Goal: Download file/media

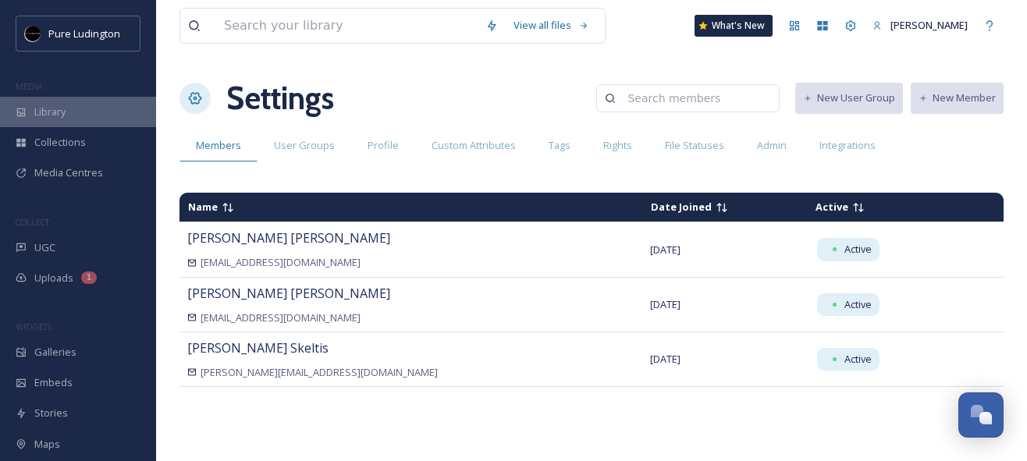
click at [96, 112] on div "Library" at bounding box center [78, 112] width 156 height 30
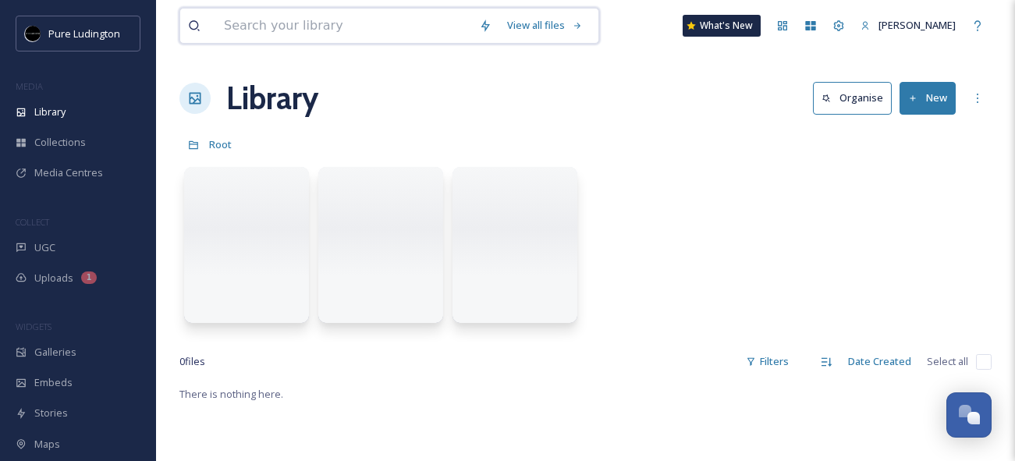
drag, startPoint x: 264, startPoint y: 25, endPoint x: 264, endPoint y: 9, distance: 16.4
click at [264, 23] on input at bounding box center [343, 26] width 255 height 34
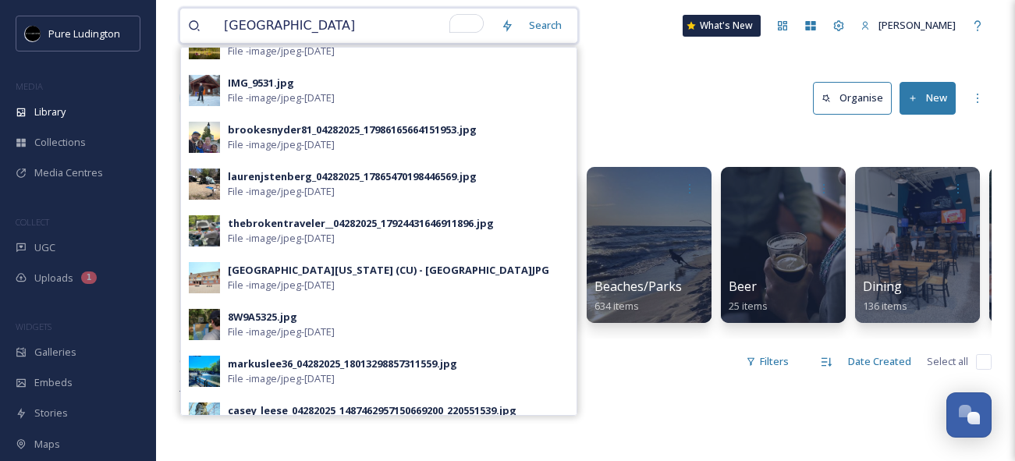
scroll to position [730, 0]
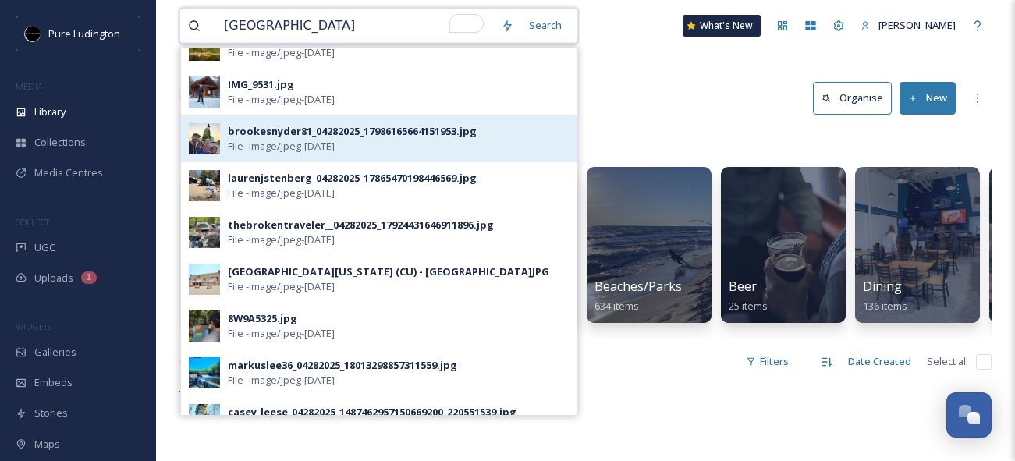
type input "ludington state park"
click at [279, 149] on span "File - image/jpeg - May 12 2025" at bounding box center [281, 146] width 107 height 15
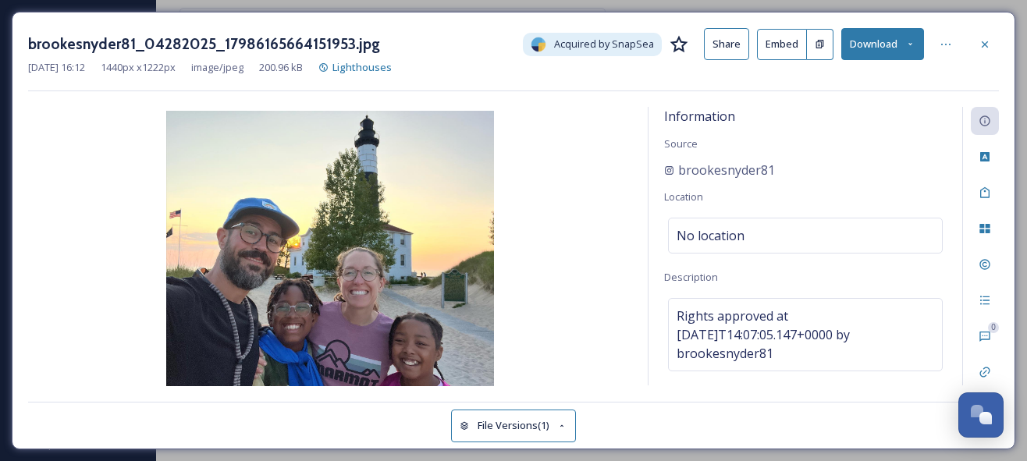
click at [869, 48] on button "Download" at bounding box center [882, 44] width 83 height 32
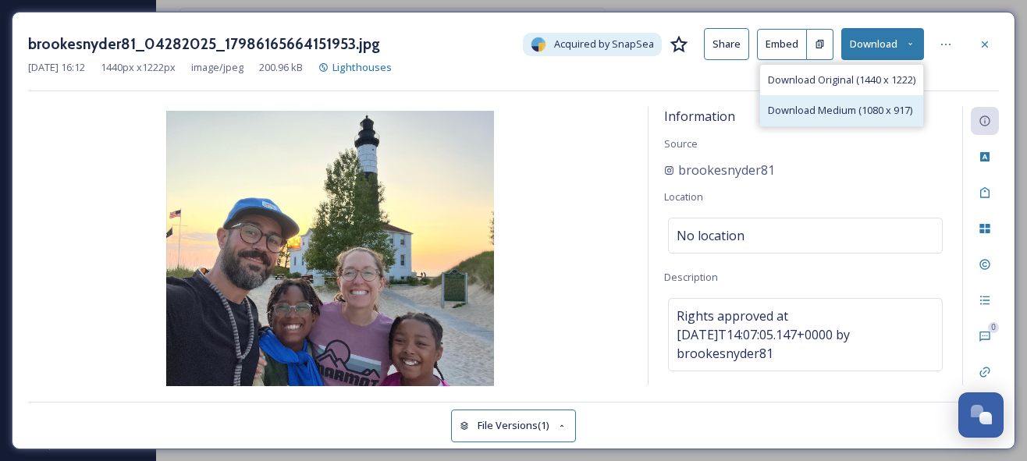
click at [850, 109] on span "Download Medium (1080 x 917)" at bounding box center [840, 110] width 144 height 15
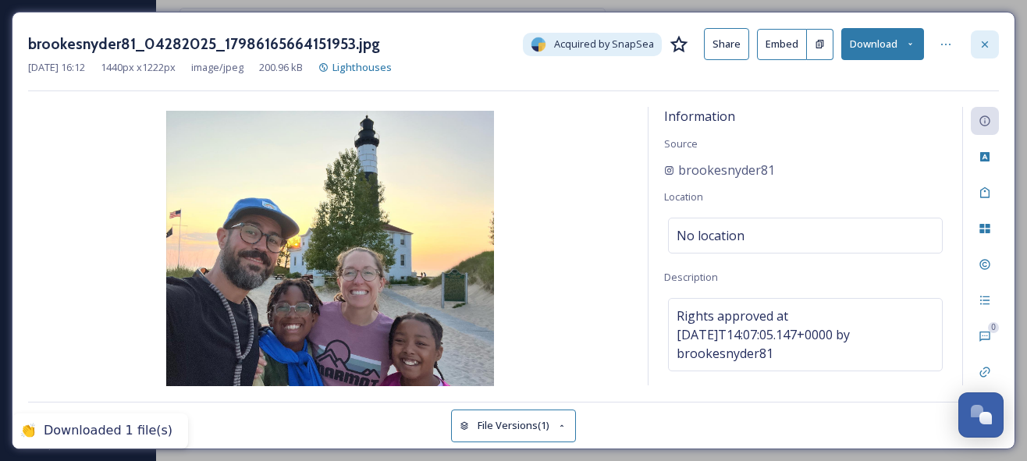
click at [979, 44] on icon at bounding box center [984, 44] width 12 height 12
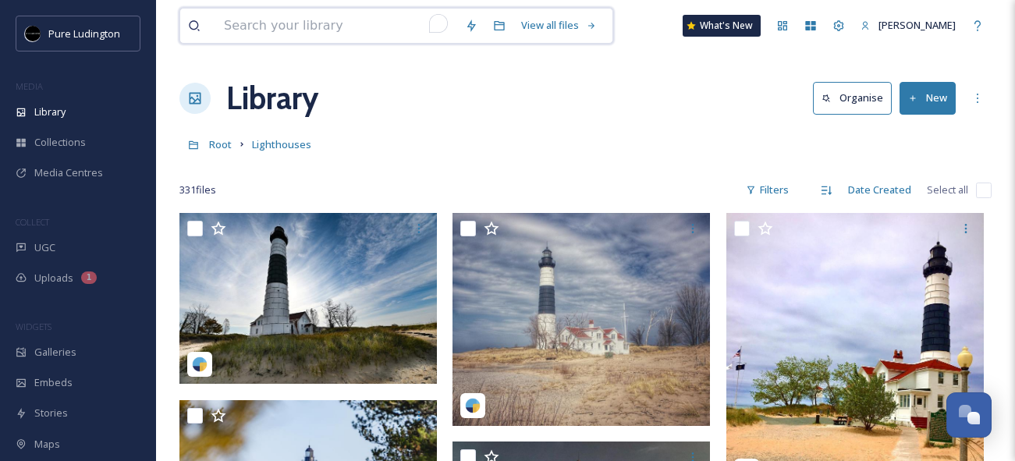
click at [321, 26] on input "To enrich screen reader interactions, please activate Accessibility in Grammarl…" at bounding box center [336, 26] width 241 height 34
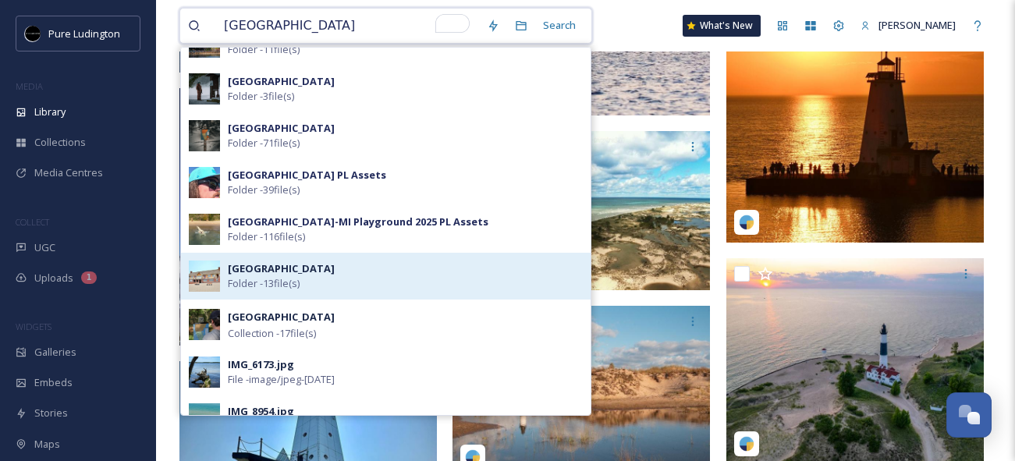
scroll to position [14, 0]
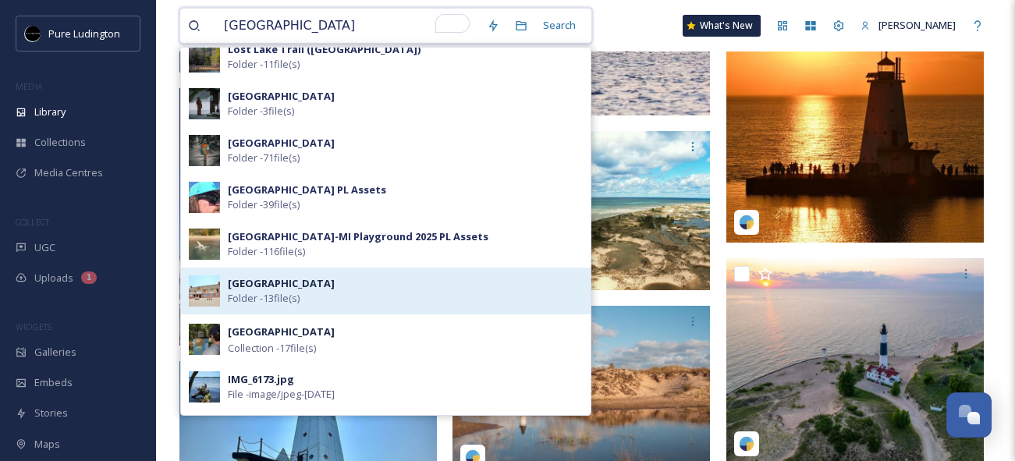
type input "ludington state park"
click at [421, 298] on div "Ludington State Park Folder - 13 file(s)" at bounding box center [405, 291] width 355 height 30
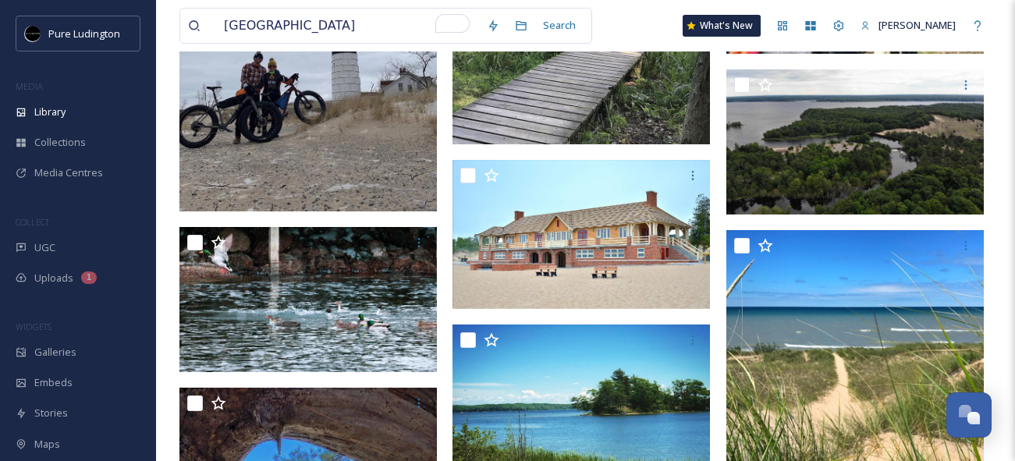
scroll to position [544, 0]
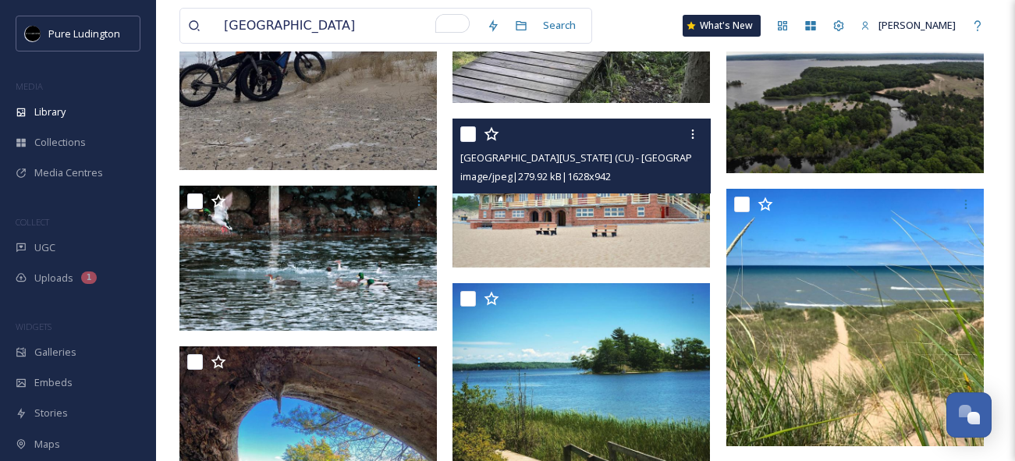
click at [539, 238] on img at bounding box center [581, 193] width 257 height 149
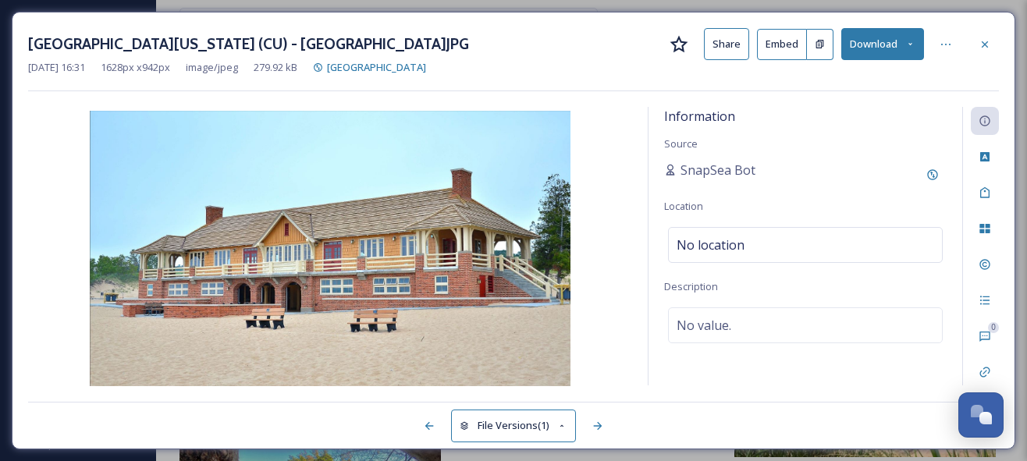
click at [886, 39] on button "Download" at bounding box center [882, 44] width 83 height 32
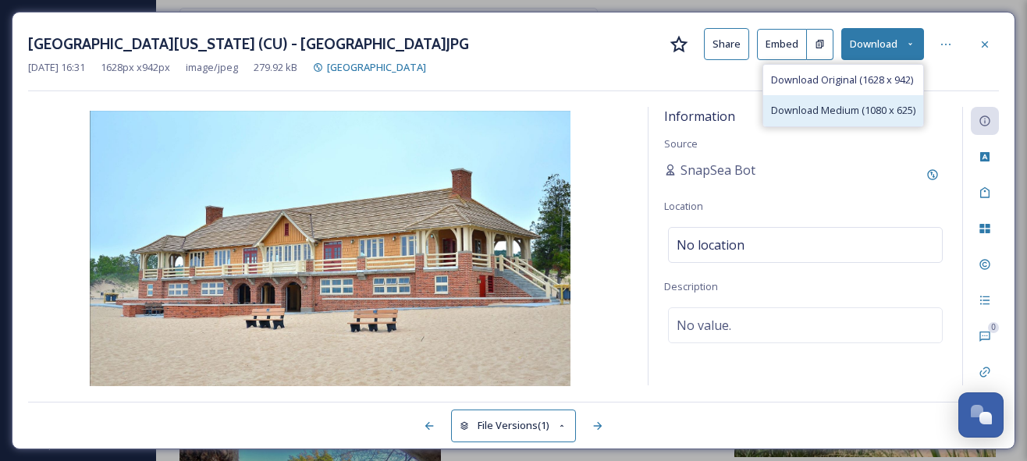
click at [849, 112] on span "Download Medium (1080 x 625)" at bounding box center [843, 110] width 144 height 15
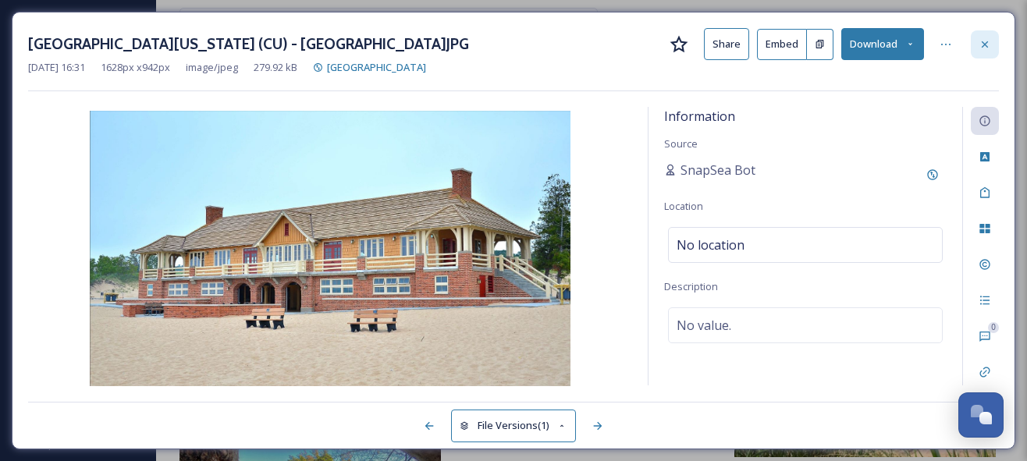
click at [985, 41] on icon at bounding box center [984, 44] width 12 height 12
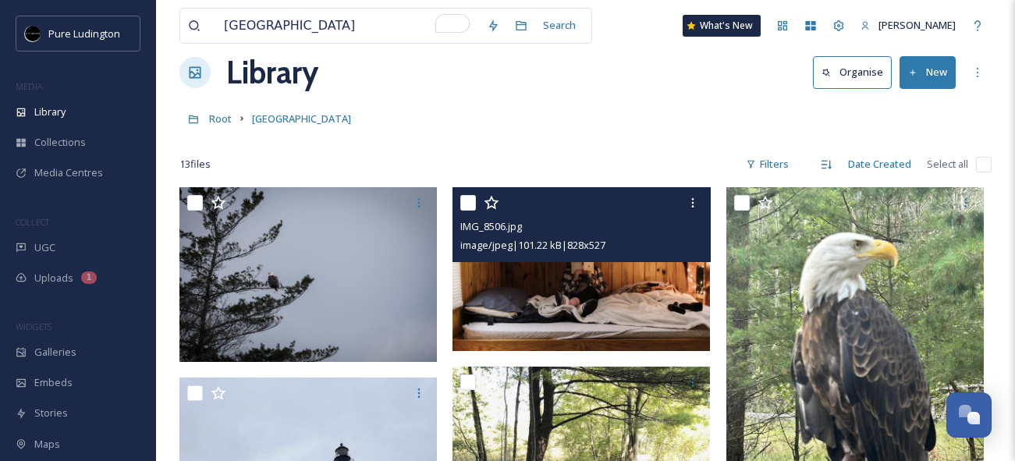
scroll to position [20, 0]
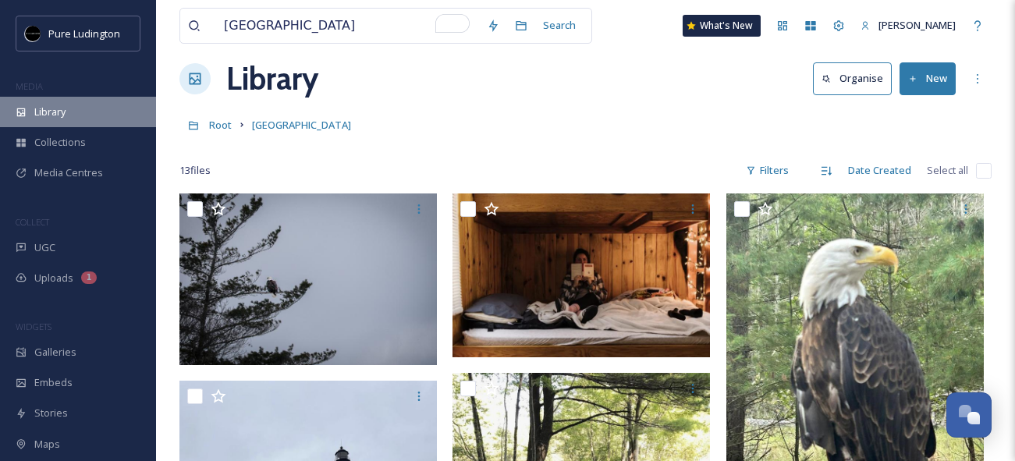
click at [80, 110] on div "Library" at bounding box center [78, 112] width 156 height 30
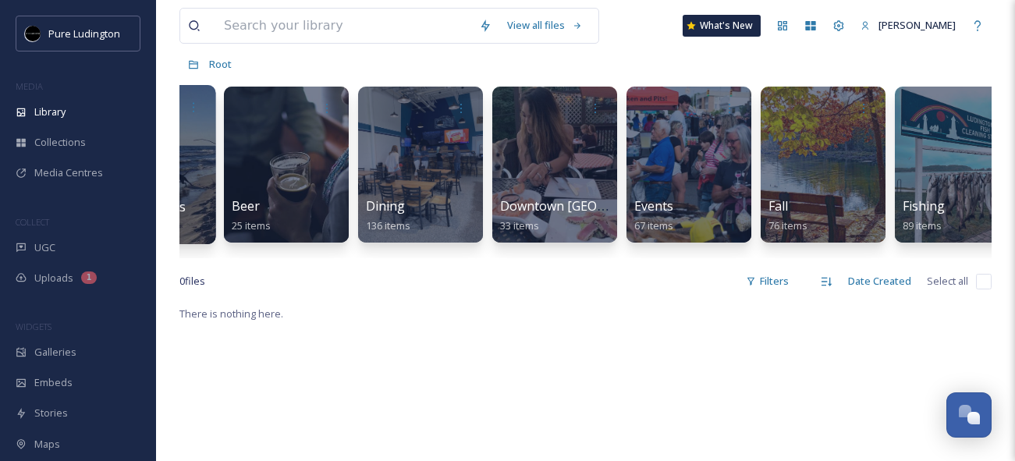
scroll to position [0, 499]
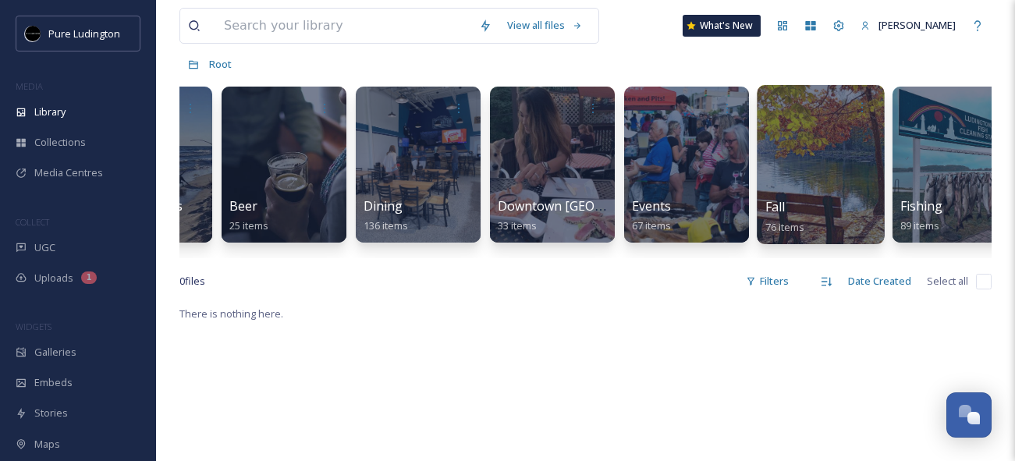
click at [791, 160] on div at bounding box center [820, 164] width 127 height 159
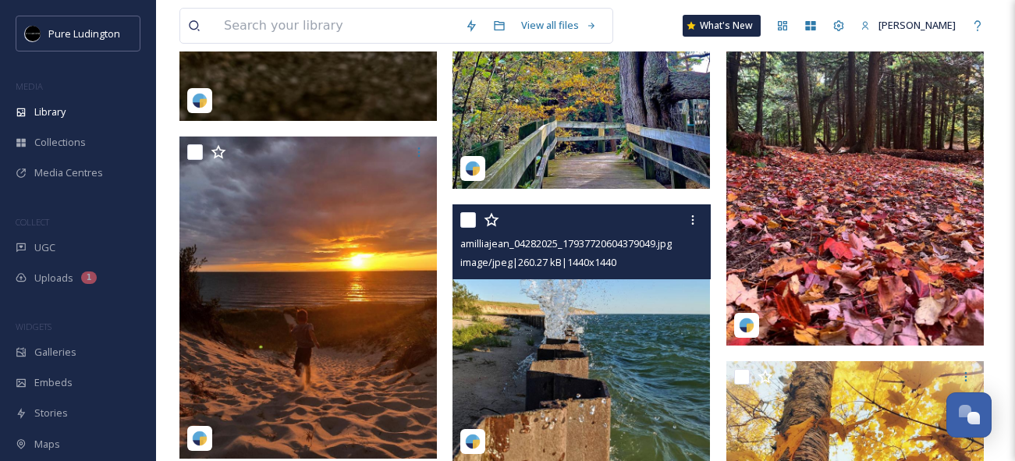
scroll to position [1469, 0]
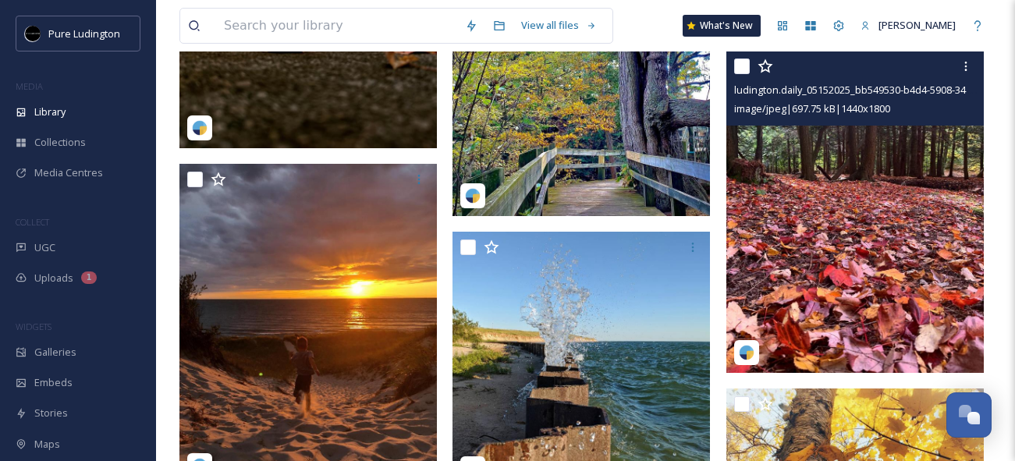
click at [879, 164] on img at bounding box center [854, 212] width 257 height 322
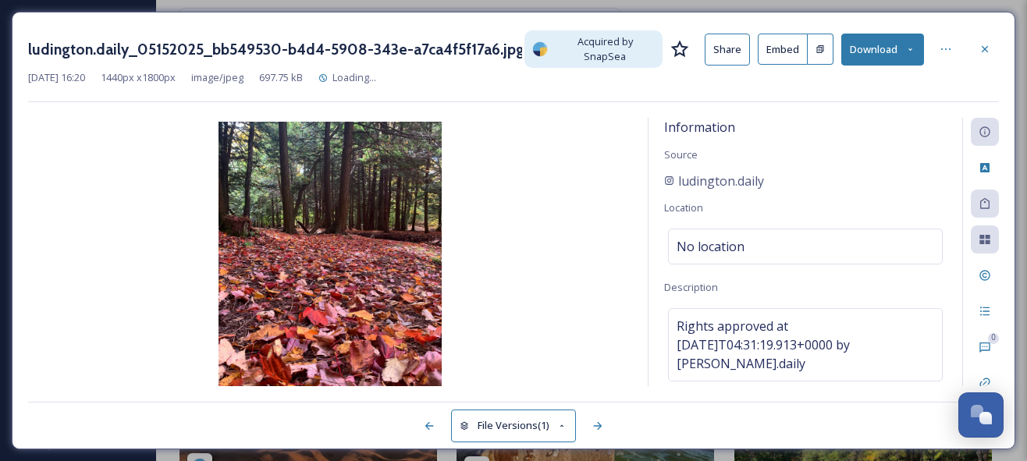
click at [874, 44] on button "Download" at bounding box center [882, 50] width 83 height 32
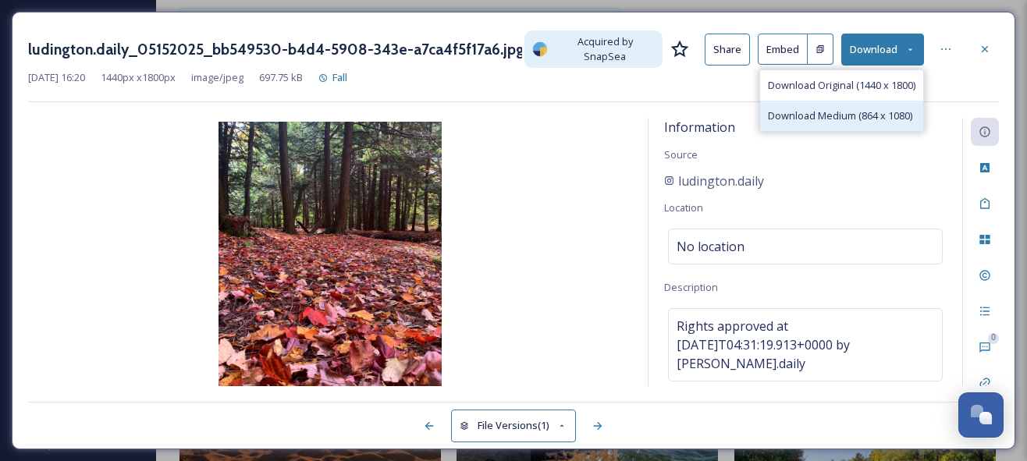
click at [850, 108] on span "Download Medium (864 x 1080)" at bounding box center [840, 115] width 144 height 15
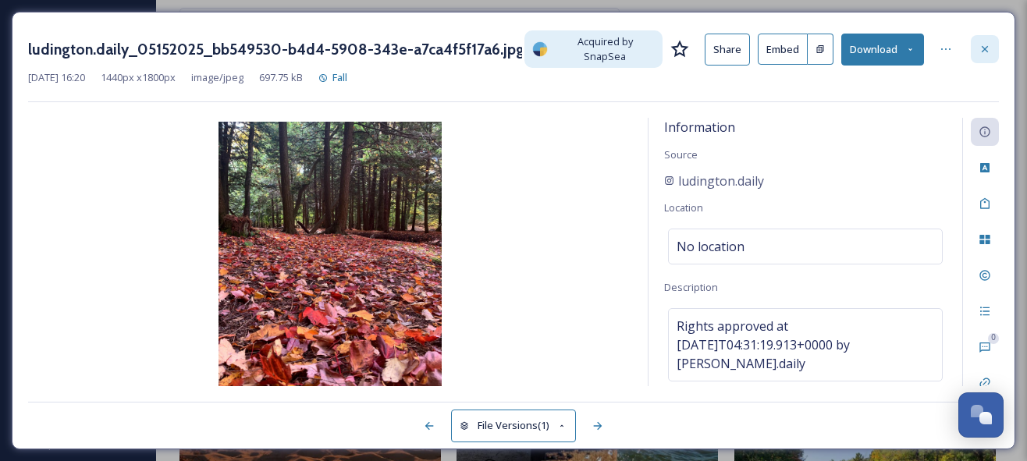
click at [979, 43] on icon at bounding box center [984, 49] width 12 height 12
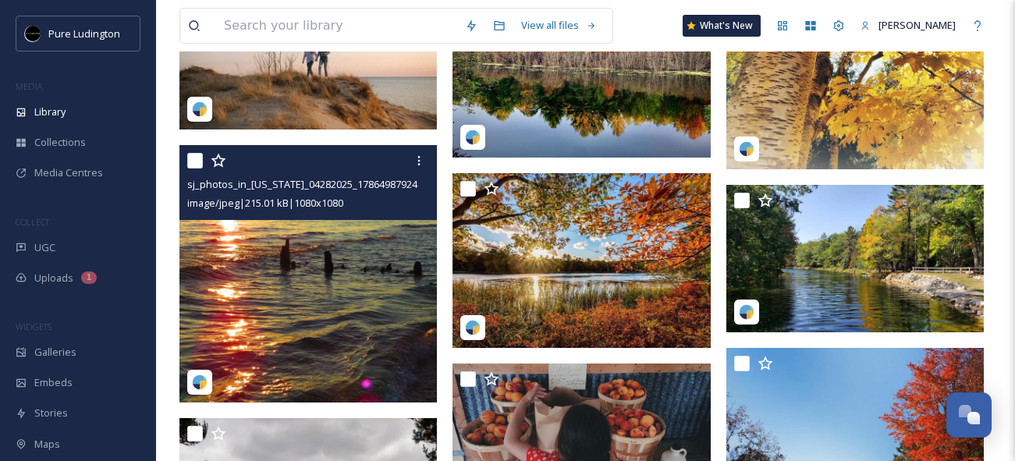
scroll to position [2072, 0]
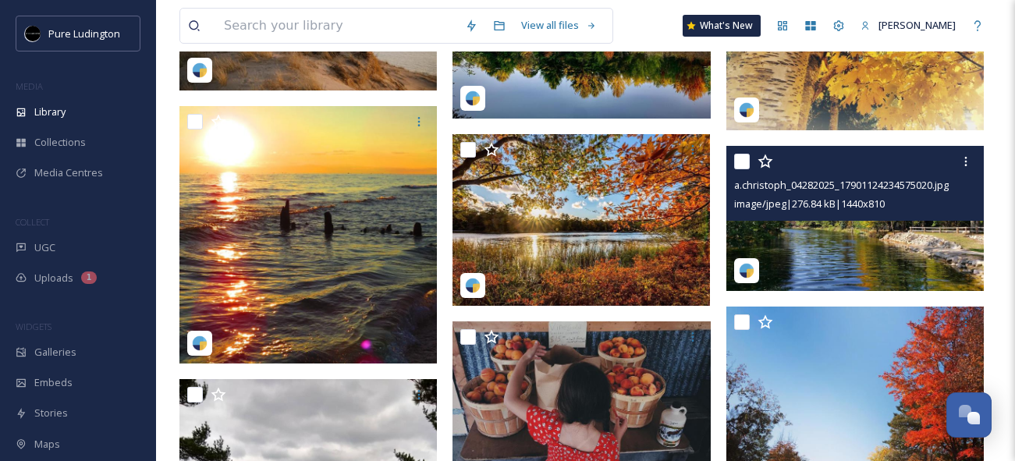
click at [770, 225] on img at bounding box center [854, 218] width 257 height 145
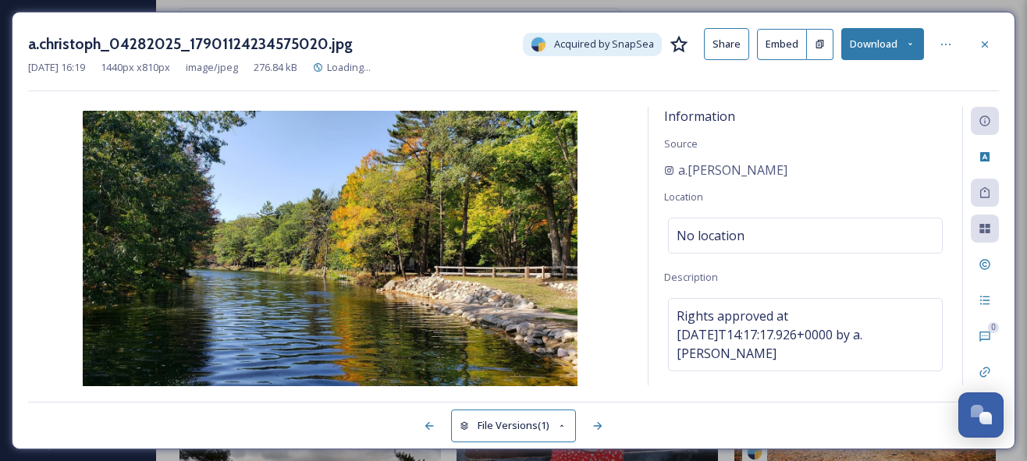
click at [880, 42] on button "Download" at bounding box center [882, 44] width 83 height 32
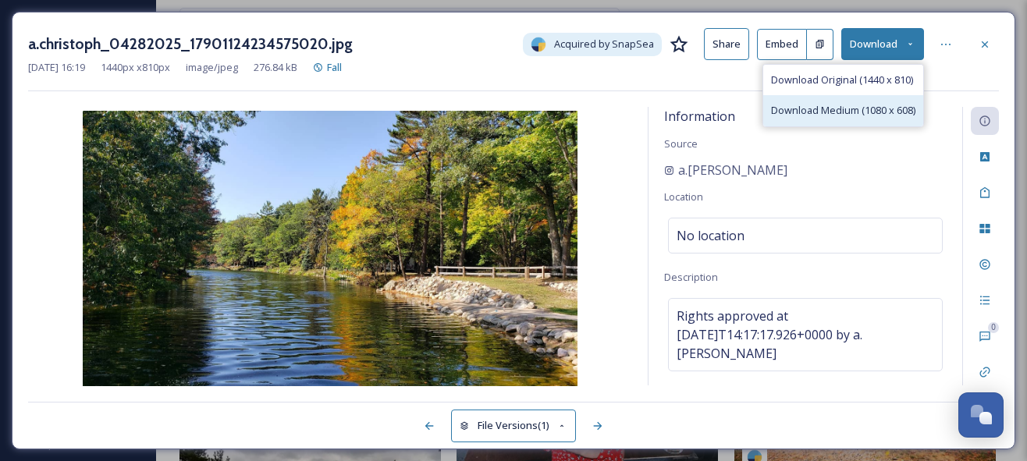
click at [807, 115] on span "Download Medium (1080 x 608)" at bounding box center [843, 110] width 144 height 15
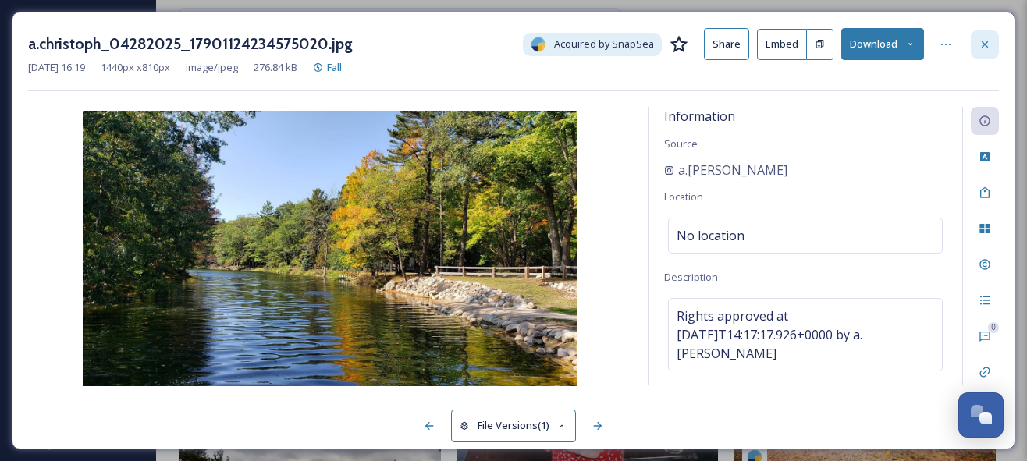
click at [988, 44] on icon at bounding box center [984, 44] width 12 height 12
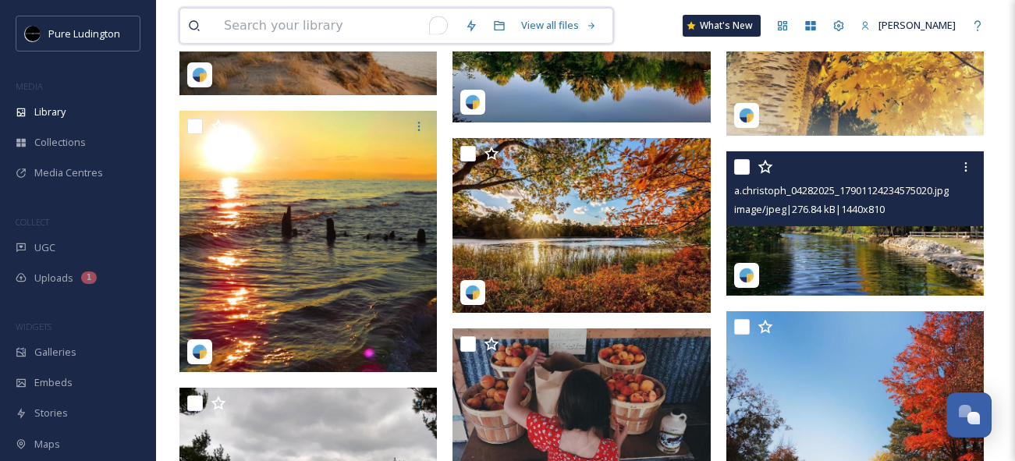
click at [316, 34] on input "To enrich screen reader interactions, please activate Accessibility in Grammarl…" at bounding box center [336, 26] width 241 height 34
type input "dunes"
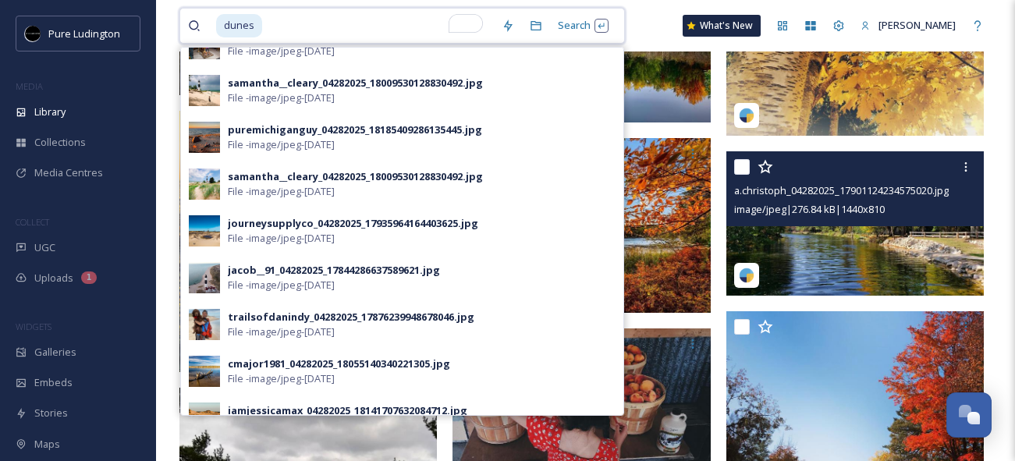
scroll to position [218, 0]
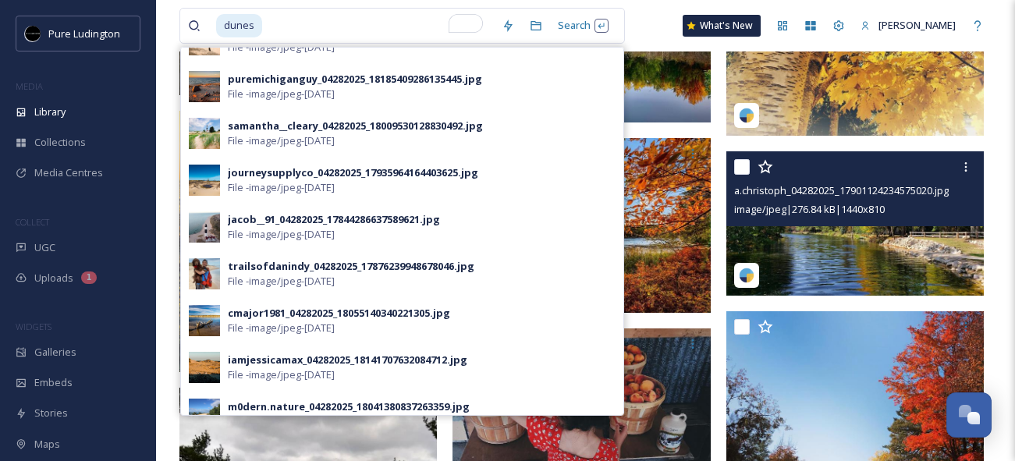
click at [283, 185] on span "File - image/jpeg - May 12 2025" at bounding box center [281, 187] width 107 height 15
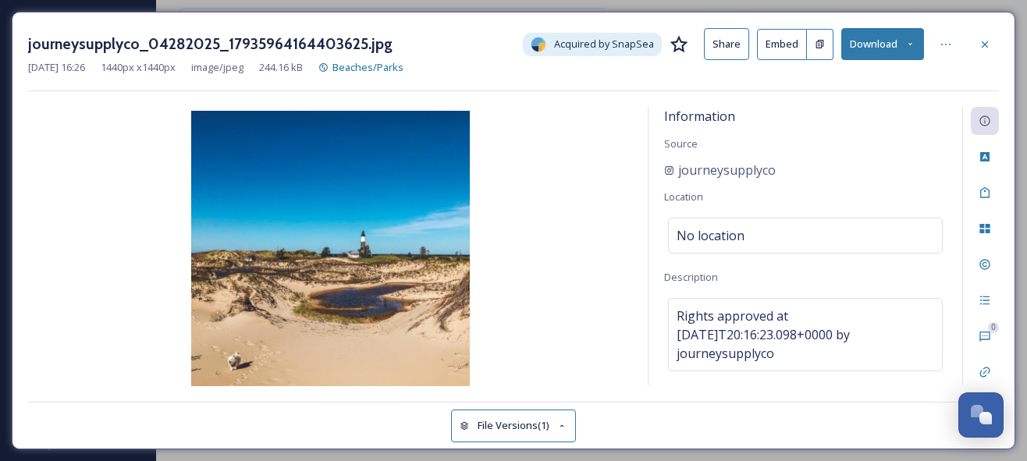
click at [875, 44] on button "Download" at bounding box center [882, 44] width 83 height 32
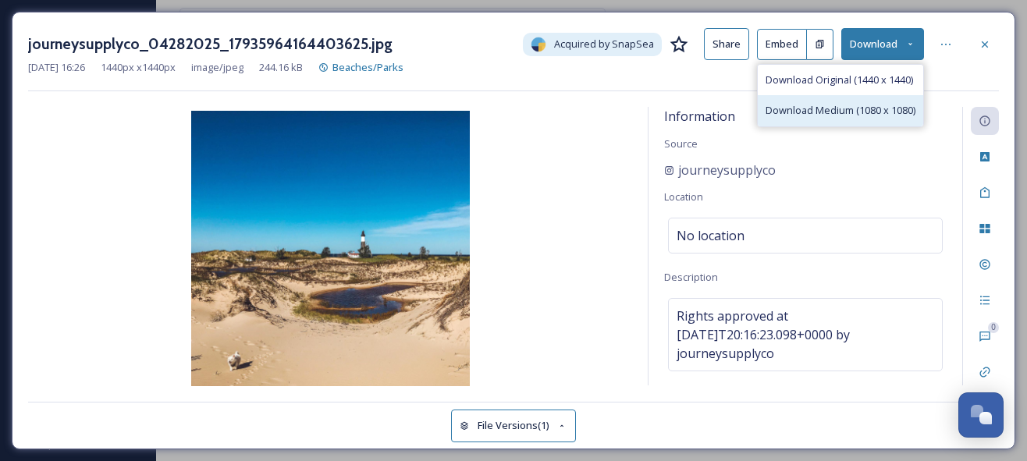
click at [832, 108] on span "Download Medium (1080 x 1080)" at bounding box center [840, 110] width 150 height 15
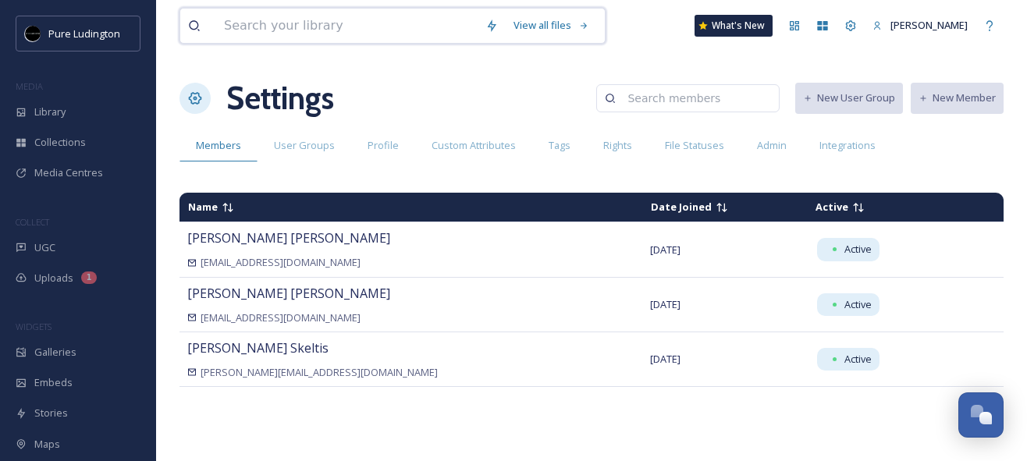
click at [296, 22] on input at bounding box center [346, 26] width 261 height 34
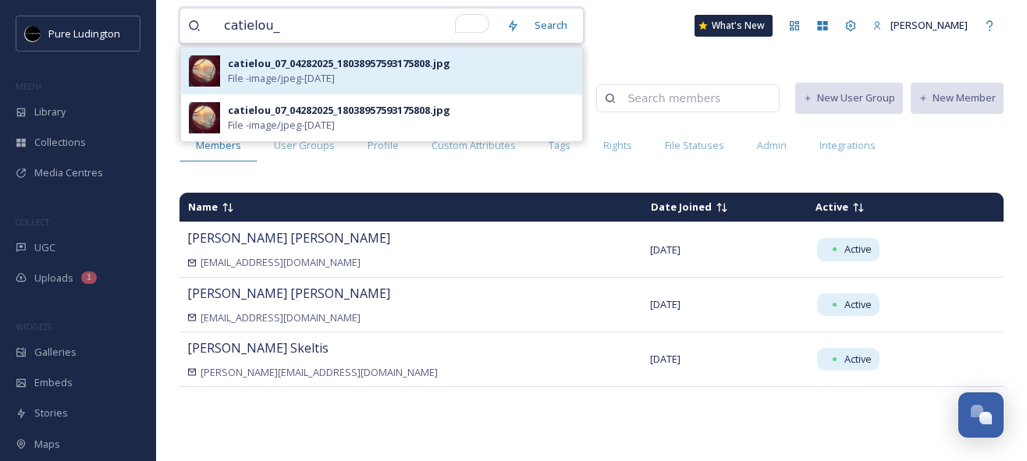
type input "catielou_"
click at [270, 66] on div "catielou_07_04282025_18038957593175808.jpg" at bounding box center [339, 63] width 222 height 15
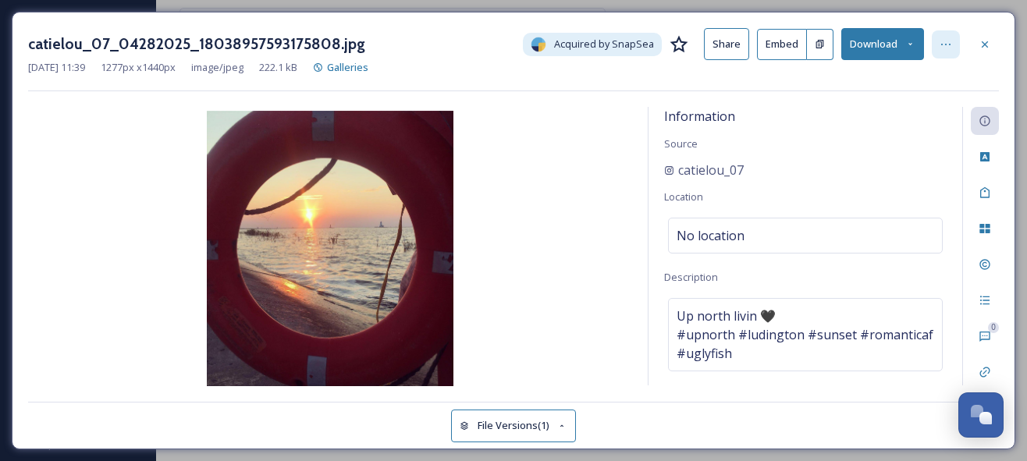
click at [938, 48] on div at bounding box center [946, 44] width 28 height 28
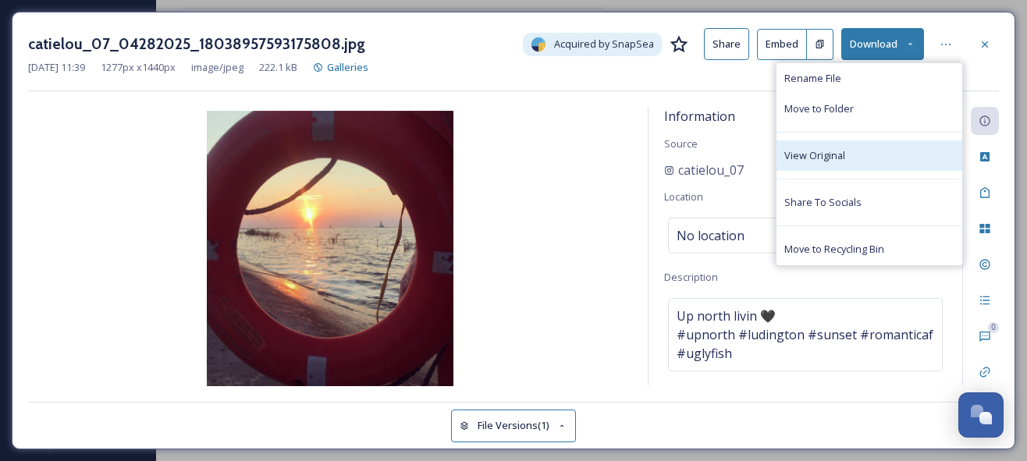
click at [843, 154] on span "View Original" at bounding box center [814, 155] width 61 height 15
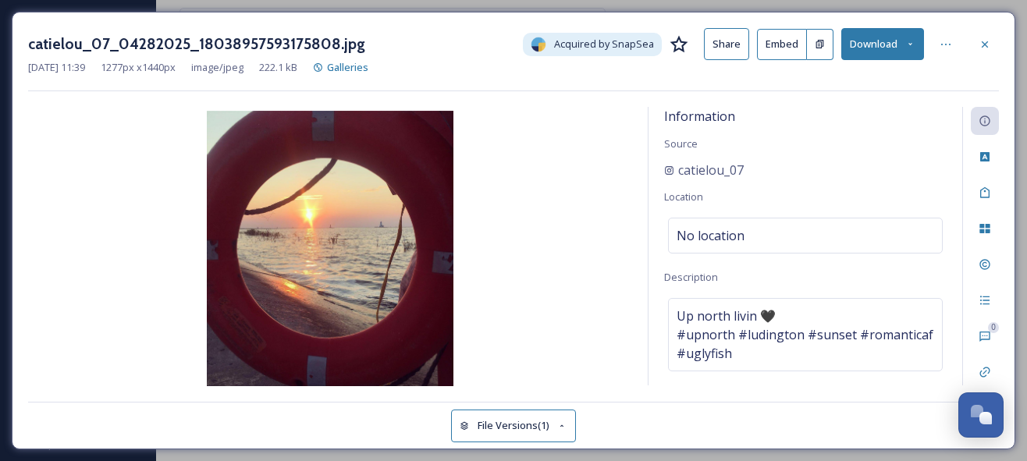
click at [106, 34] on h3 "catielou_07_04282025_18038957593175808.jpg" at bounding box center [196, 44] width 337 height 23
click at [981, 38] on icon at bounding box center [984, 44] width 12 height 12
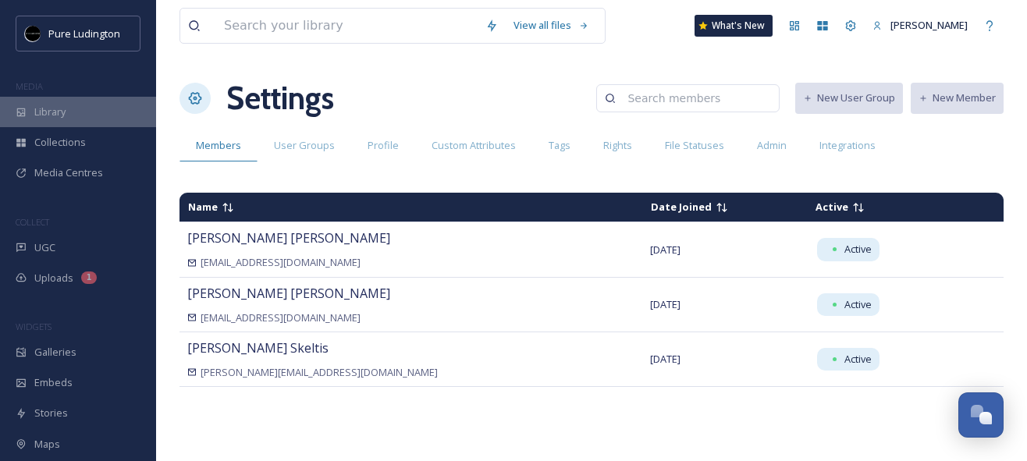
click at [55, 116] on span "Library" at bounding box center [49, 112] width 31 height 15
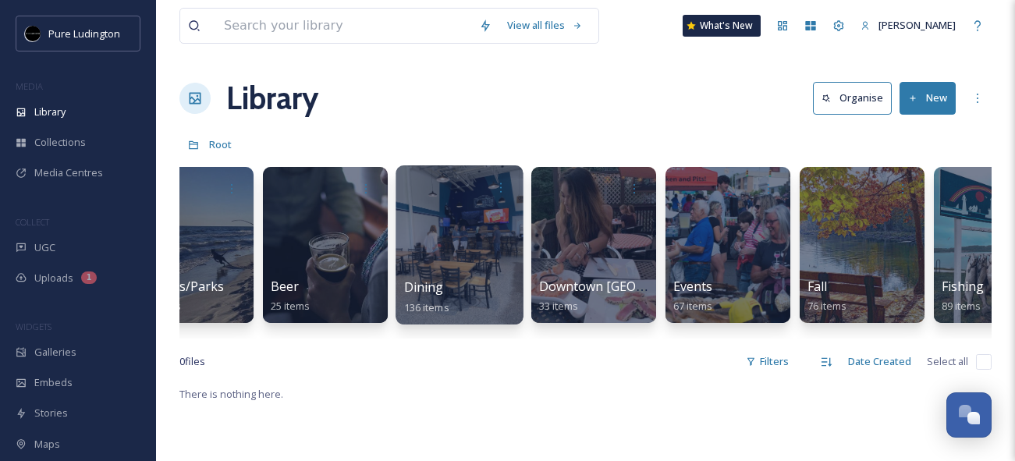
scroll to position [0, 481]
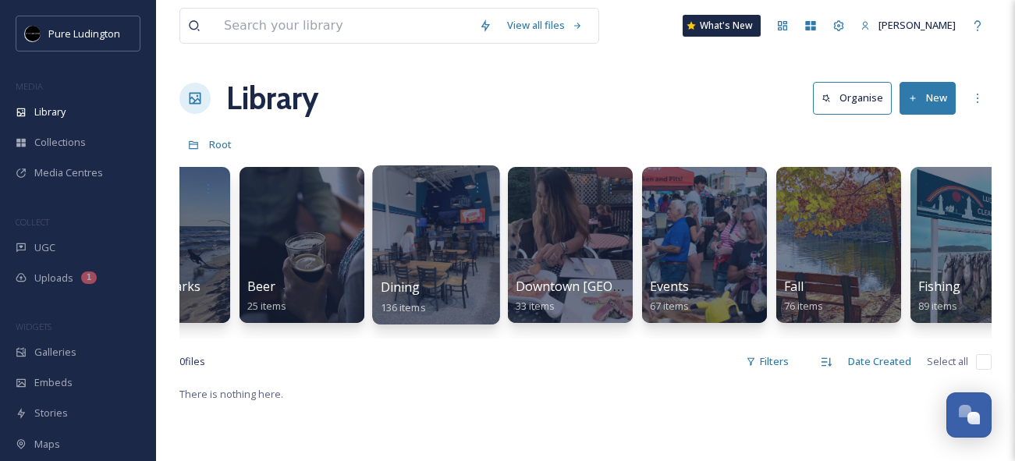
click at [861, 227] on div at bounding box center [838, 245] width 125 height 156
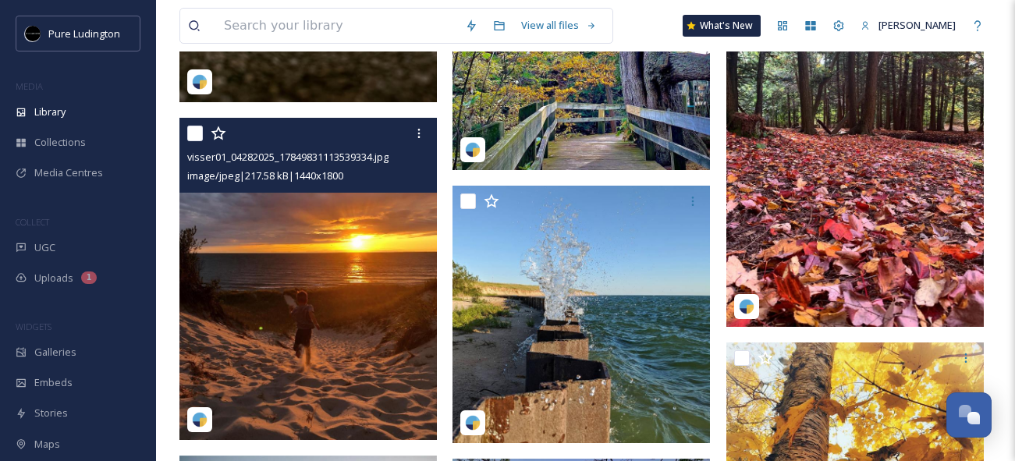
scroll to position [1567, 0]
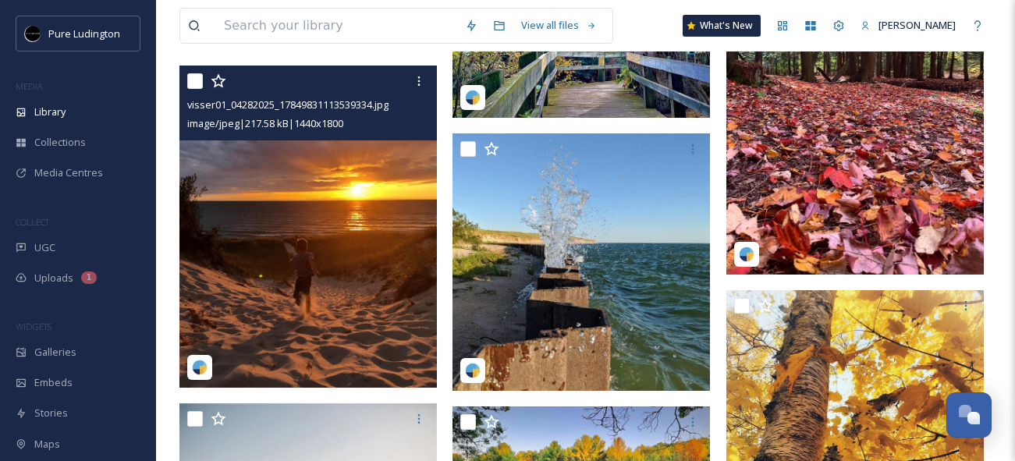
click at [369, 336] on img at bounding box center [307, 227] width 257 height 322
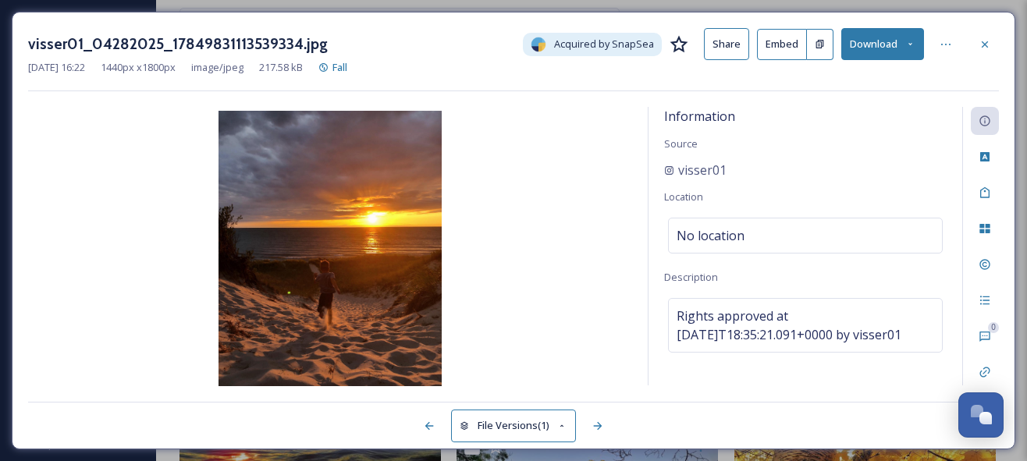
click at [912, 51] on button "Download" at bounding box center [882, 44] width 83 height 32
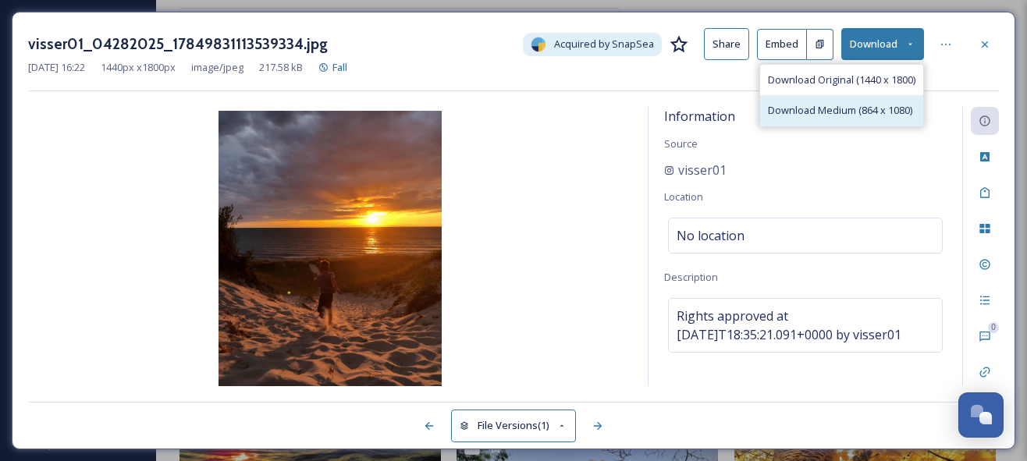
click at [860, 115] on span "Download Medium (864 x 1080)" at bounding box center [840, 110] width 144 height 15
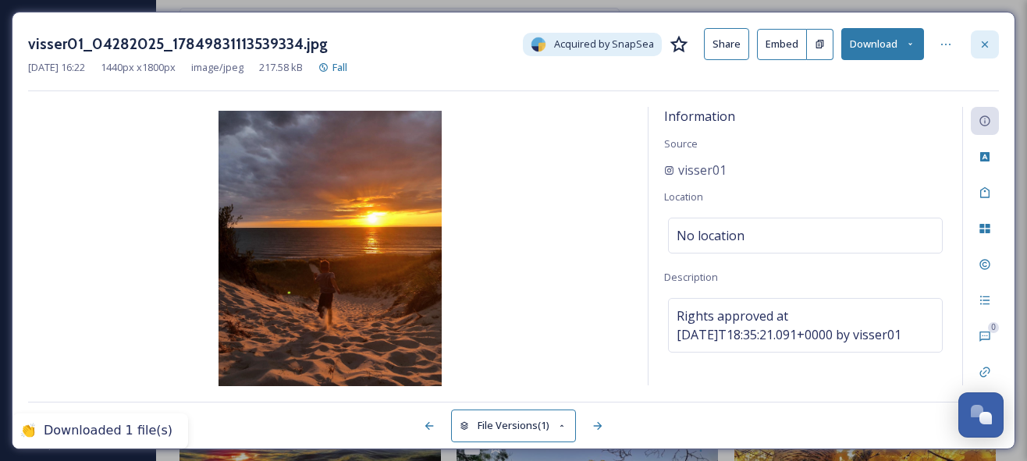
click at [982, 42] on icon at bounding box center [984, 44] width 6 height 6
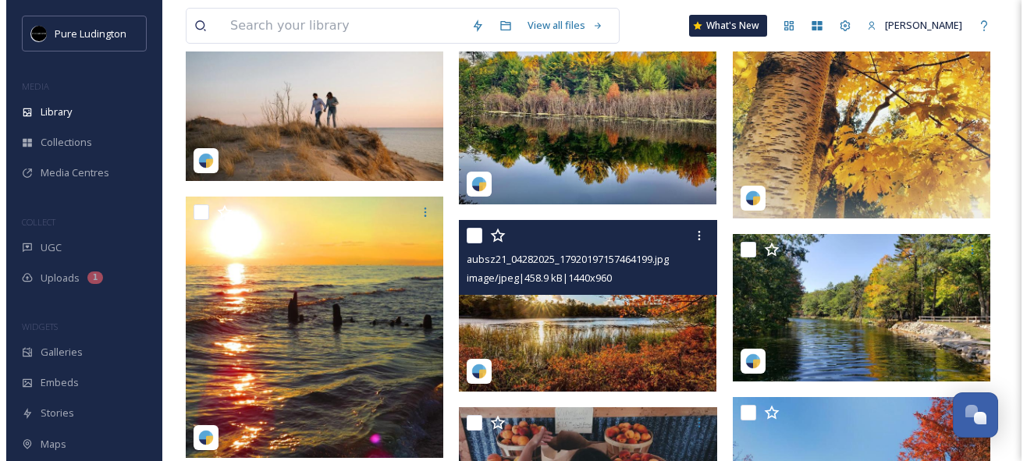
scroll to position [2014, 0]
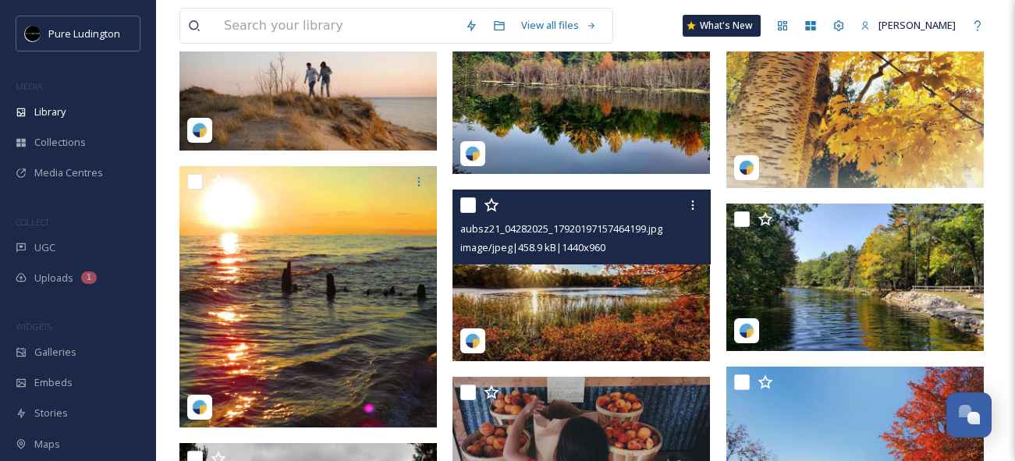
click at [583, 291] on img at bounding box center [581, 275] width 257 height 172
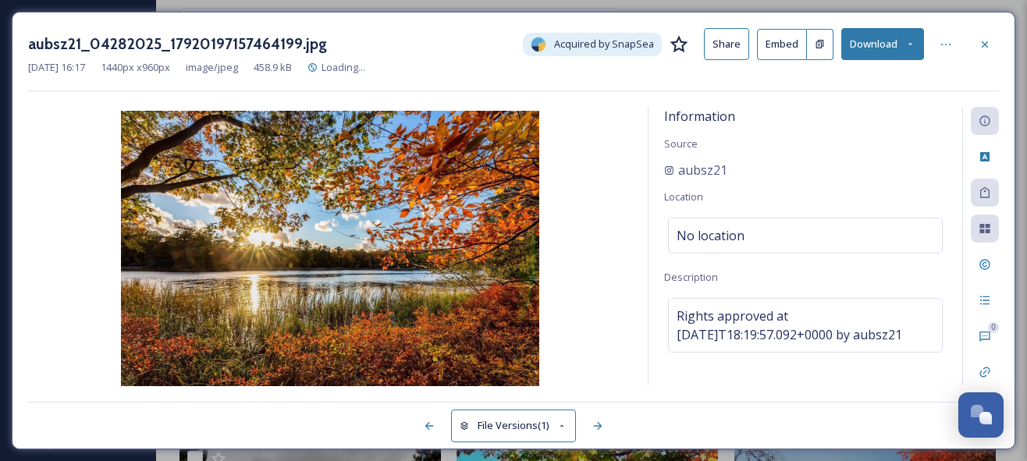
click at [916, 48] on button "Download" at bounding box center [882, 44] width 83 height 32
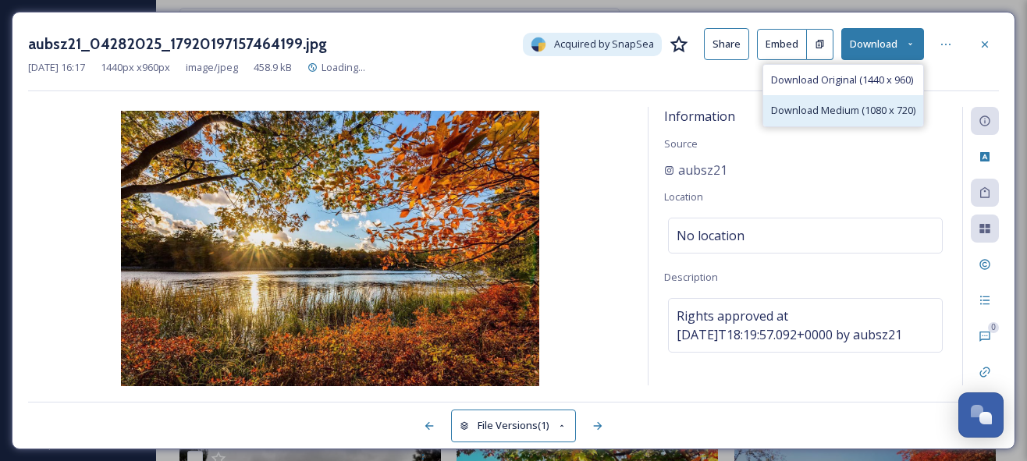
click at [846, 110] on span "Download Medium (1080 x 720)" at bounding box center [843, 110] width 144 height 15
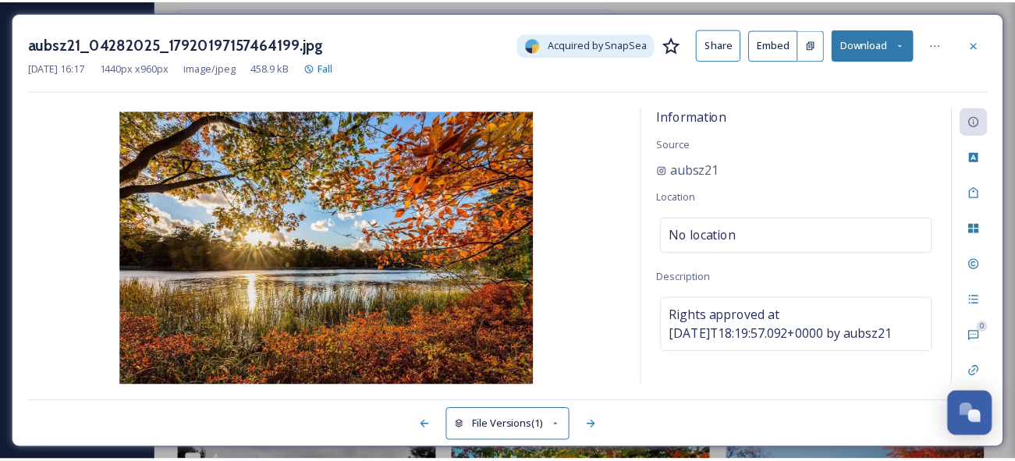
scroll to position [2019, 0]
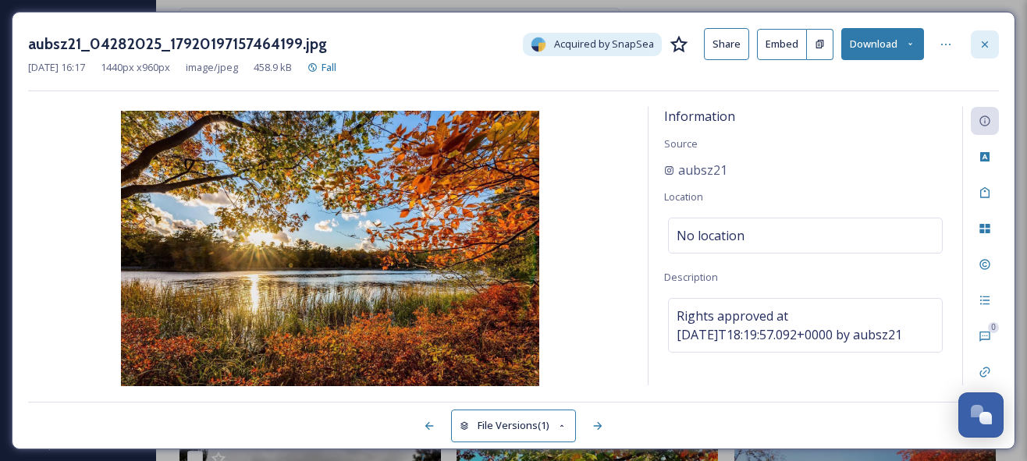
click at [989, 45] on icon at bounding box center [984, 44] width 12 height 12
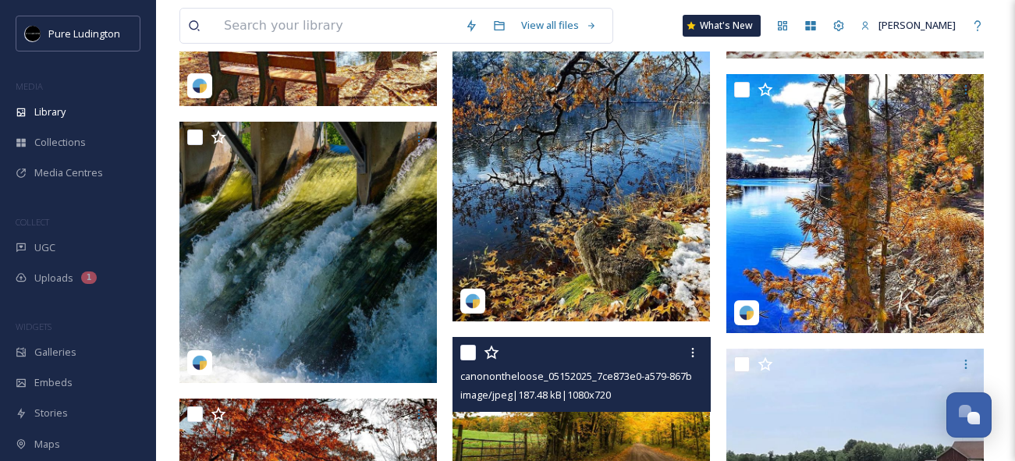
scroll to position [1126, 0]
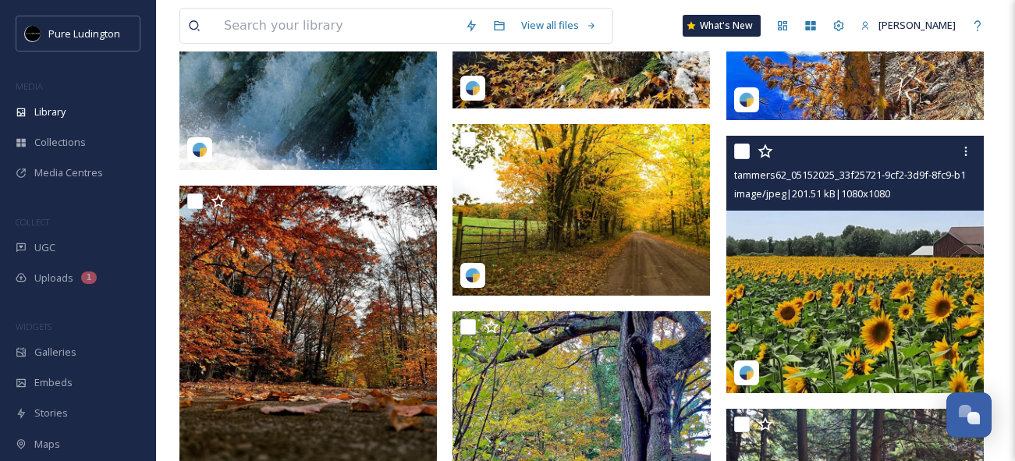
click at [877, 347] on img at bounding box center [854, 264] width 257 height 257
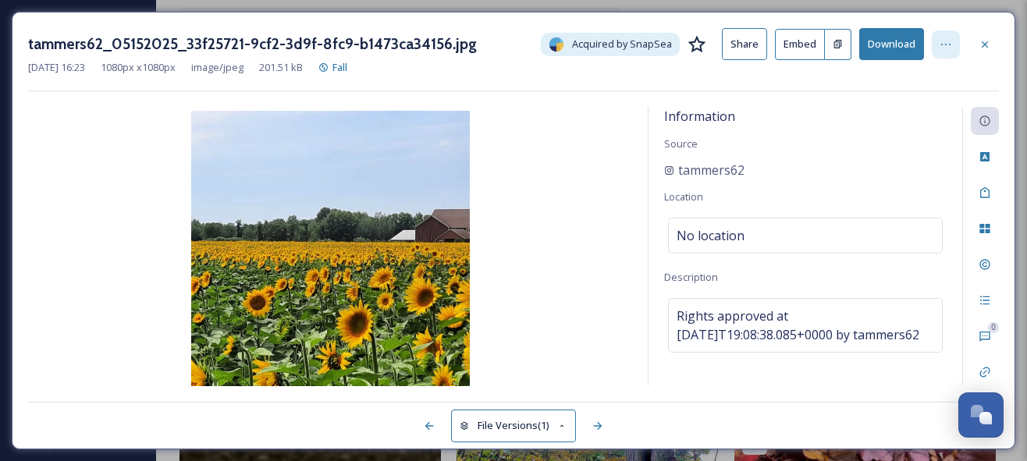
click at [945, 43] on icon at bounding box center [945, 44] width 12 height 12
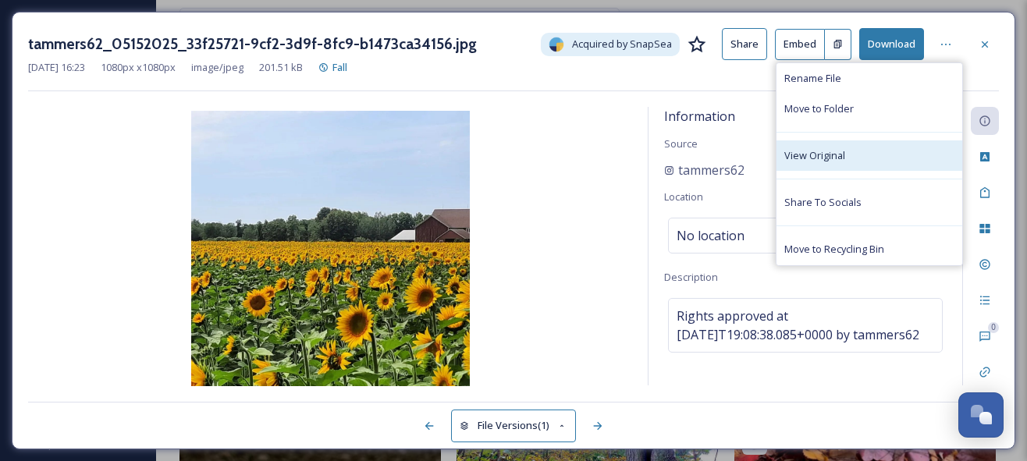
click at [854, 153] on div "View Original" at bounding box center [869, 155] width 186 height 30
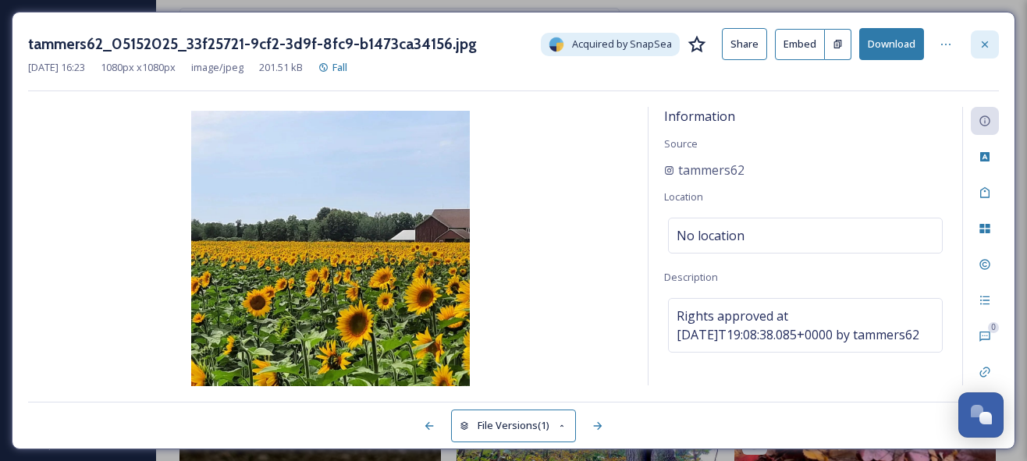
click at [978, 47] on icon at bounding box center [984, 44] width 12 height 12
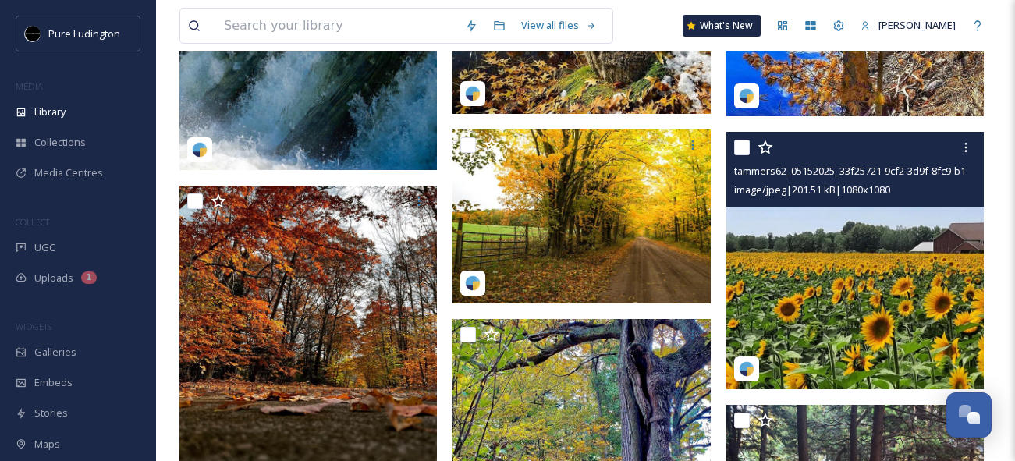
click at [823, 254] on img at bounding box center [854, 260] width 257 height 257
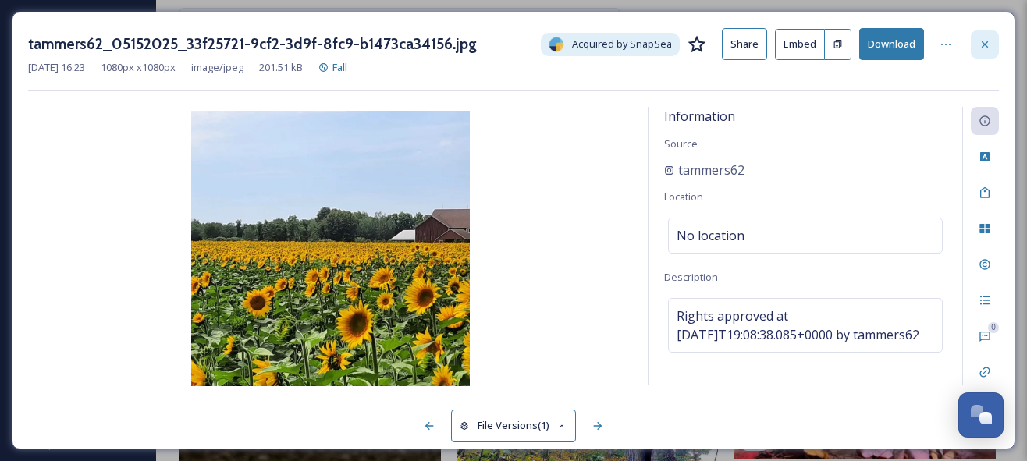
click at [985, 48] on icon at bounding box center [984, 44] width 12 height 12
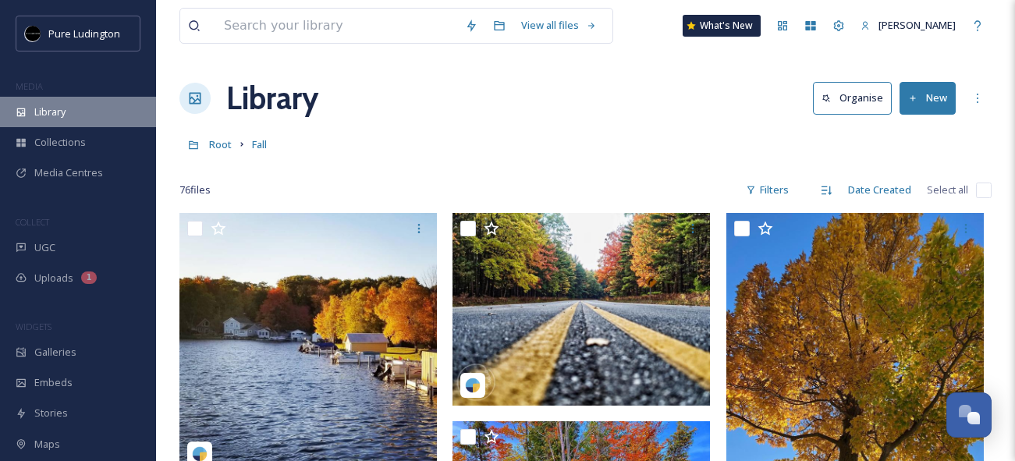
click at [80, 116] on div "Library" at bounding box center [78, 112] width 156 height 30
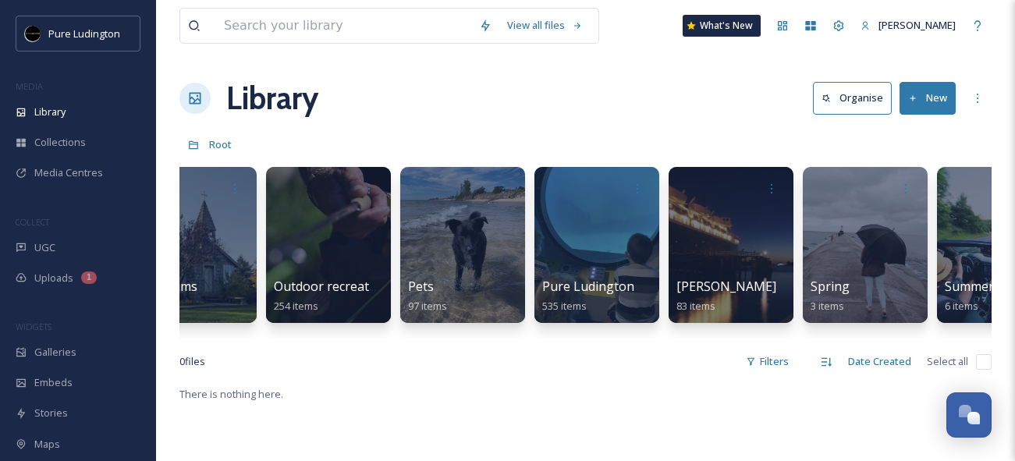
scroll to position [0, 2212]
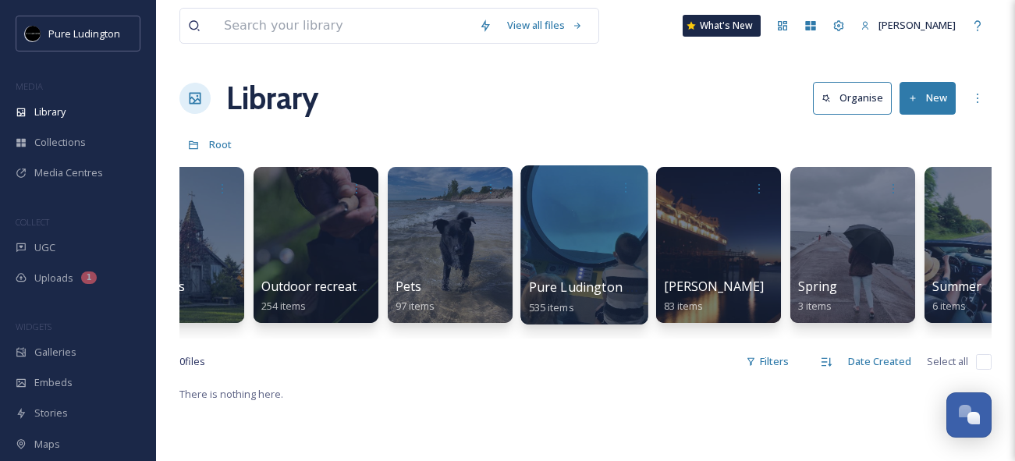
click at [600, 237] on div at bounding box center [583, 244] width 127 height 159
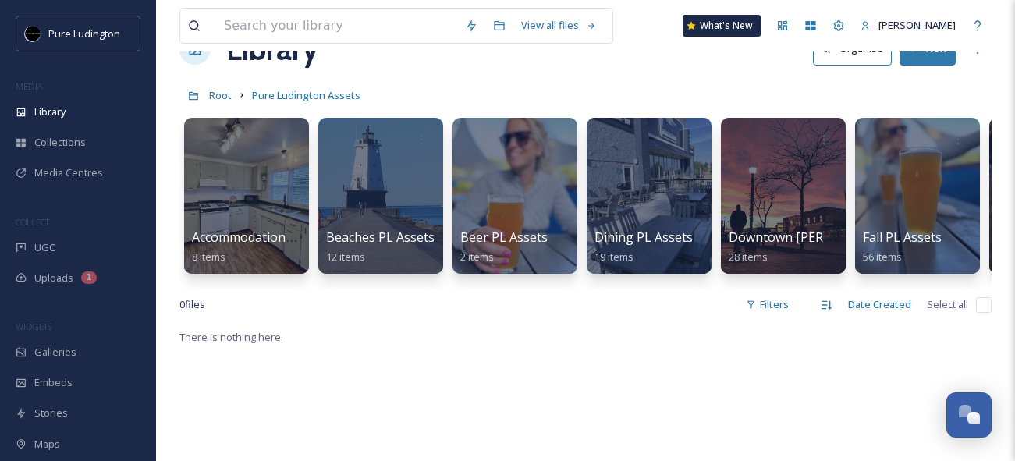
scroll to position [53, 0]
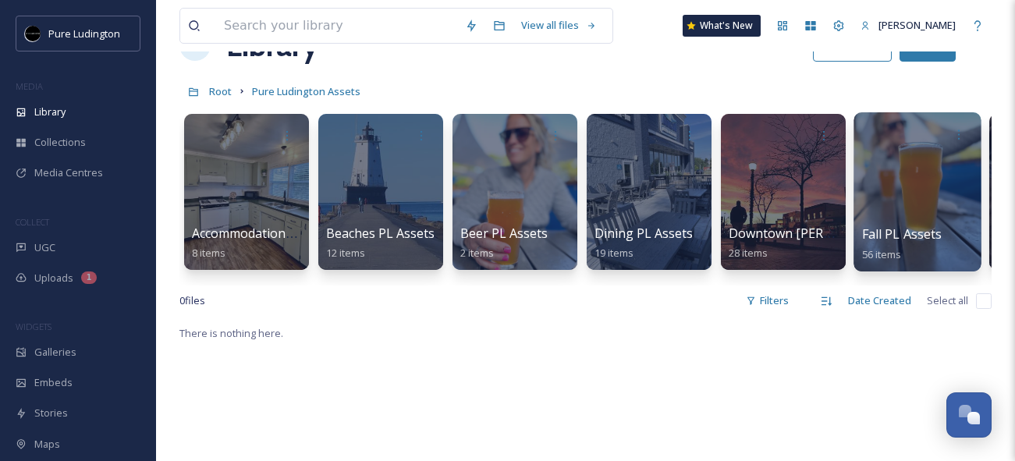
click at [904, 178] on div at bounding box center [917, 191] width 127 height 159
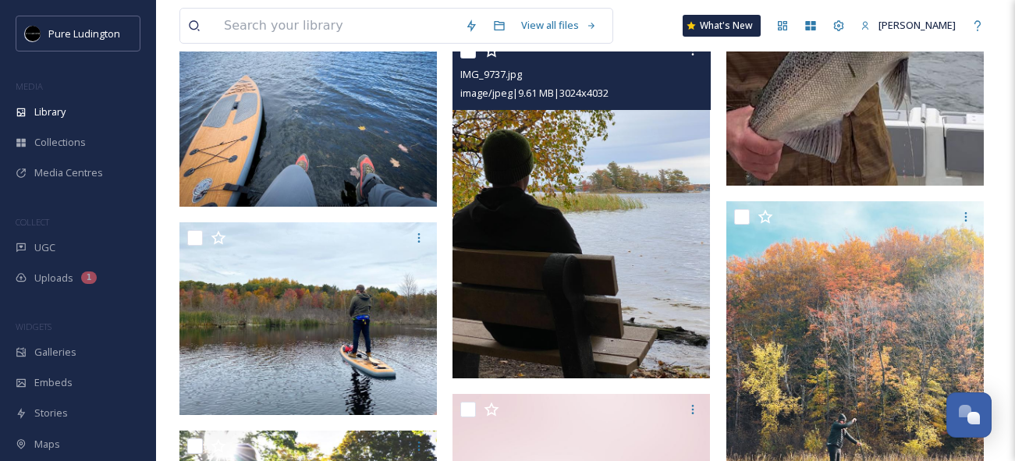
scroll to position [3191, 0]
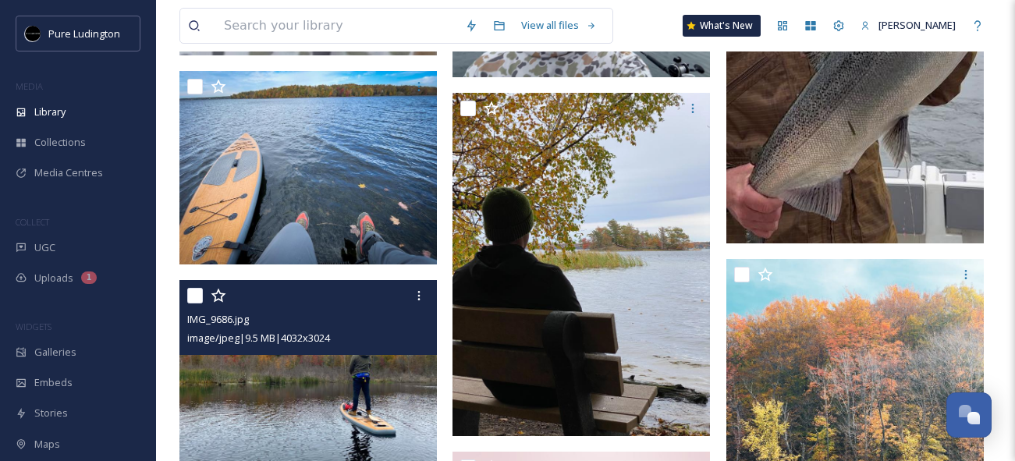
click at [292, 382] on img at bounding box center [307, 376] width 257 height 193
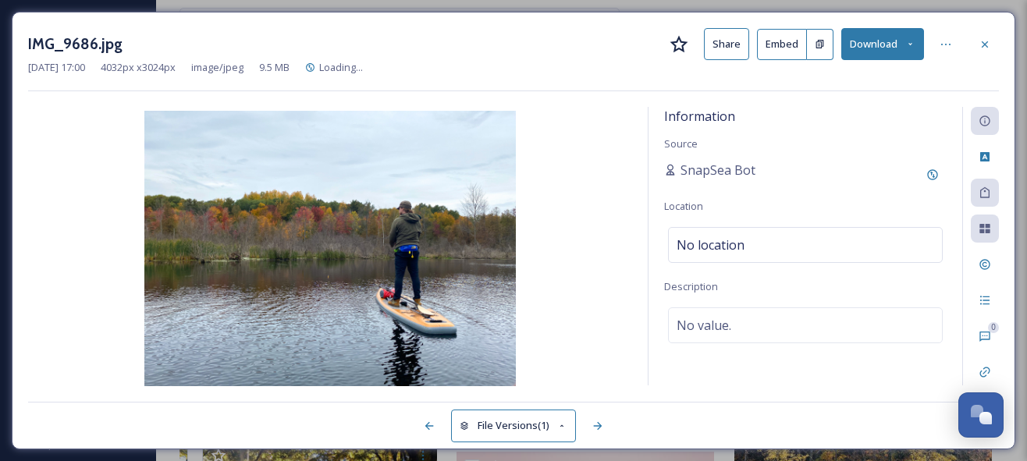
click at [907, 51] on button "Download" at bounding box center [882, 44] width 83 height 32
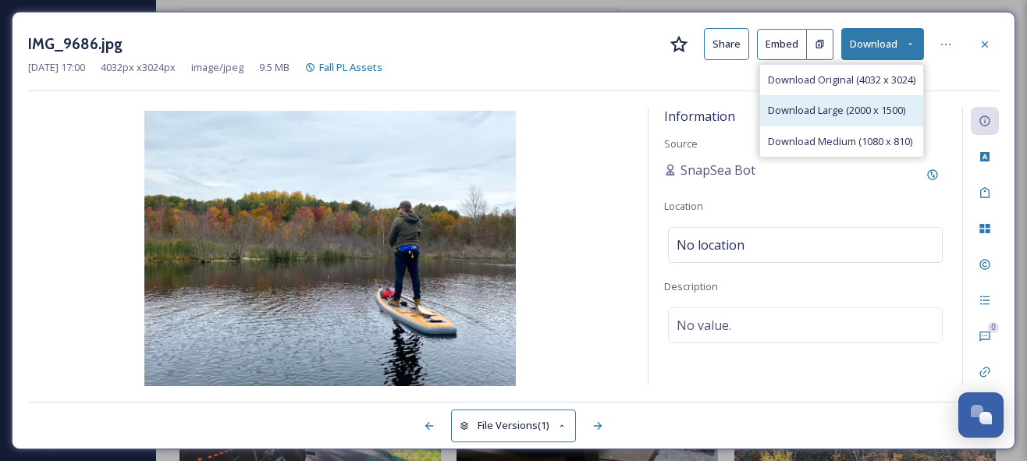
click at [849, 112] on span "Download Large (2000 x 1500)" at bounding box center [836, 110] width 137 height 15
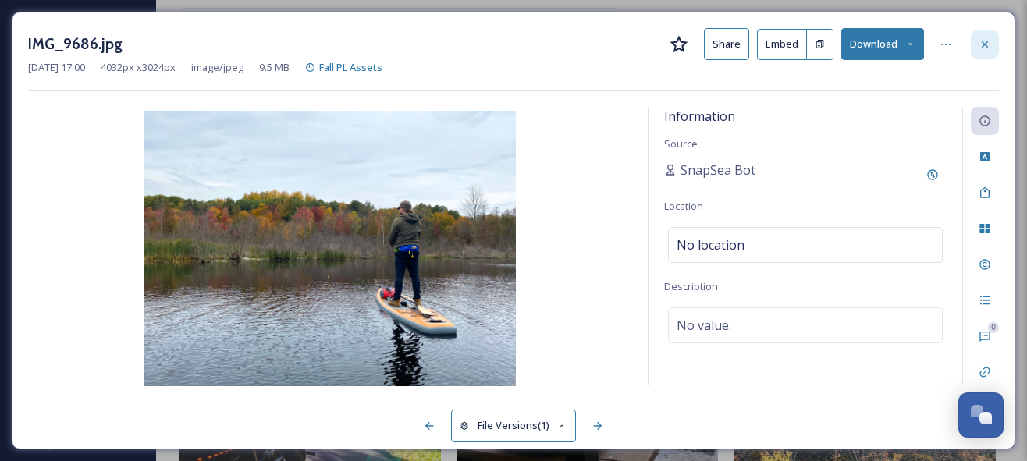
click at [981, 50] on div at bounding box center [985, 44] width 28 height 28
